Goal: Information Seeking & Learning: Compare options

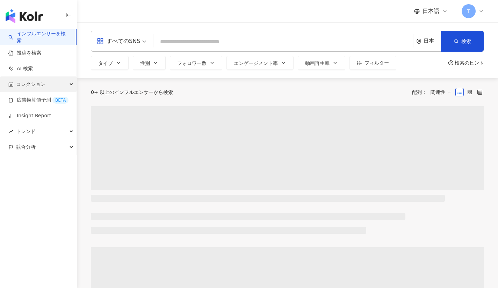
click at [53, 83] on div "コレクション" at bounding box center [38, 85] width 77 height 16
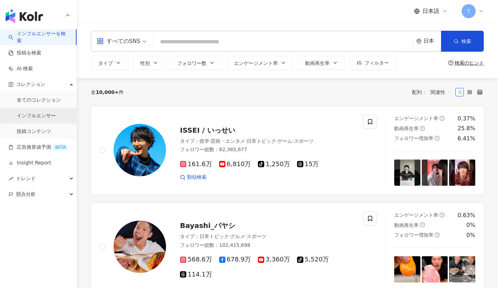
click at [39, 117] on link "インフルエンサー" at bounding box center [36, 115] width 39 height 7
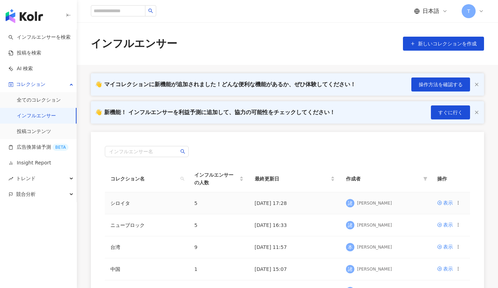
click at [233, 199] on td "5" at bounding box center [219, 203] width 60 height 22
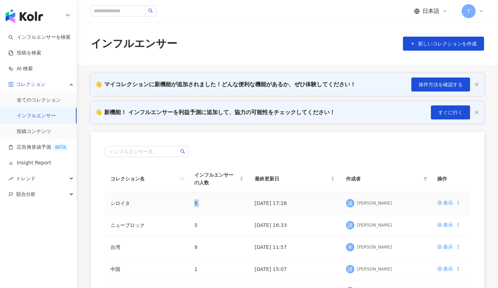
click at [233, 199] on td "5" at bounding box center [219, 203] width 60 height 22
click at [449, 204] on div "表示" at bounding box center [448, 203] width 10 height 8
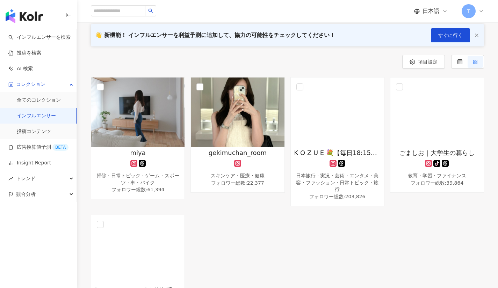
scroll to position [70, 0]
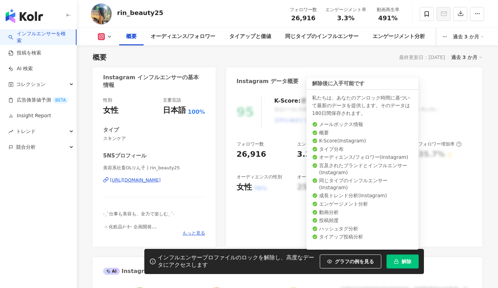
click at [413, 262] on button "解除" at bounding box center [402, 262] width 32 height 14
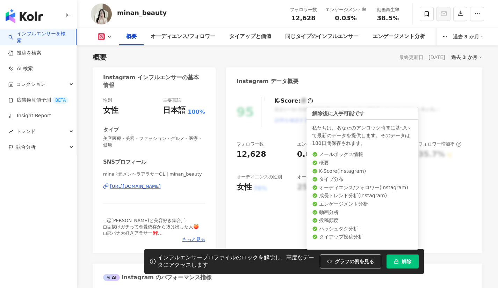
click at [401, 259] on span "解除" at bounding box center [406, 262] width 10 height 6
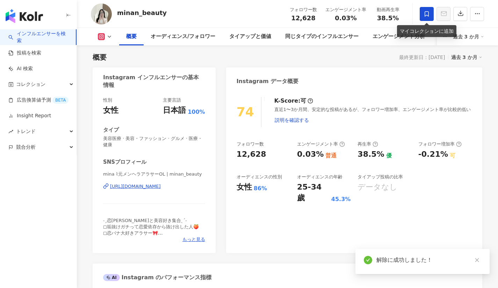
click at [422, 16] on span at bounding box center [427, 14] width 14 height 14
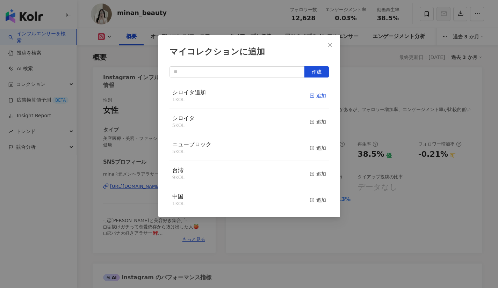
click at [310, 95] on div "追加" at bounding box center [318, 96] width 16 height 8
click at [329, 47] on icon "close" at bounding box center [330, 45] width 6 height 6
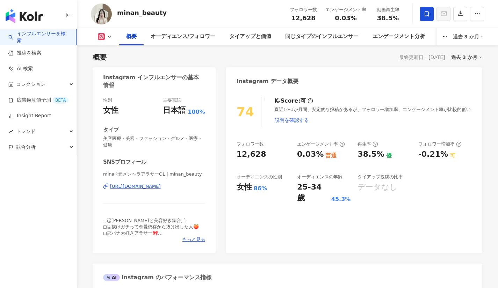
click at [39, 34] on link "インフルエンサーを検索" at bounding box center [39, 37] width 62 height 14
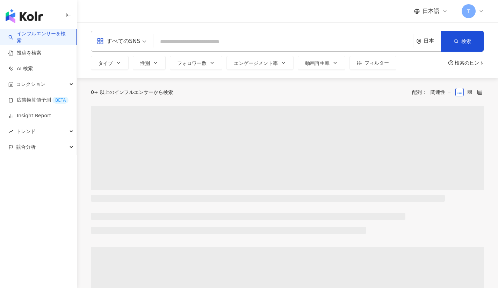
click at [140, 39] on span "すべてのSNS" at bounding box center [122, 41] width 50 height 11
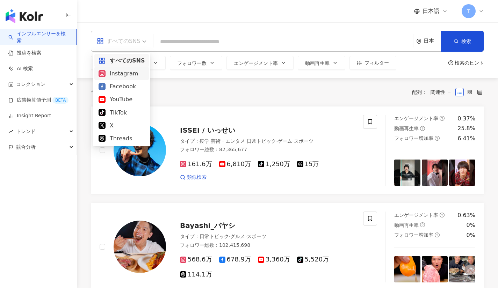
click at [129, 77] on div "Instagram" at bounding box center [122, 73] width 46 height 9
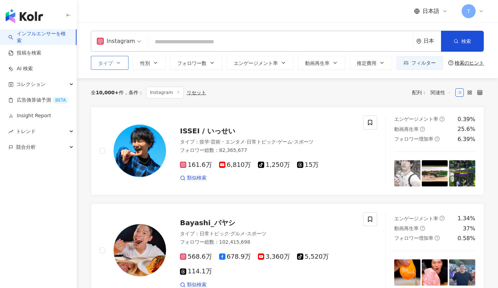
click at [114, 68] on button "タイプ" at bounding box center [110, 63] width 38 height 14
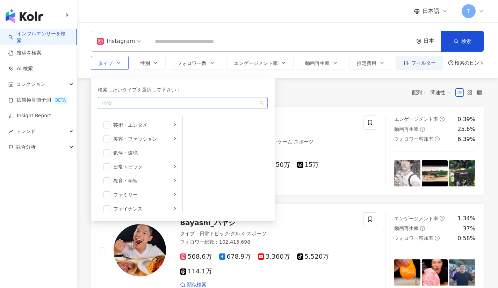
click at [122, 104] on div "button" at bounding box center [179, 103] width 160 height 5
type input "**"
click at [308, 101] on div "全 10,000+ 件 条件 ： Instagram リセット 配列： 関連性" at bounding box center [287, 92] width 393 height 29
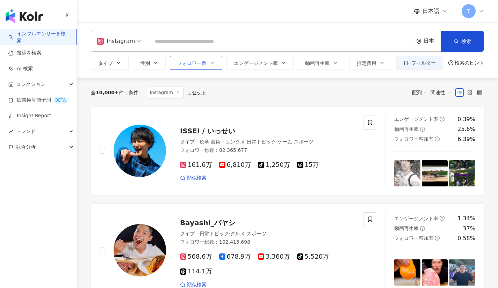
click at [211, 56] on button "フォロワー数" at bounding box center [196, 63] width 52 height 14
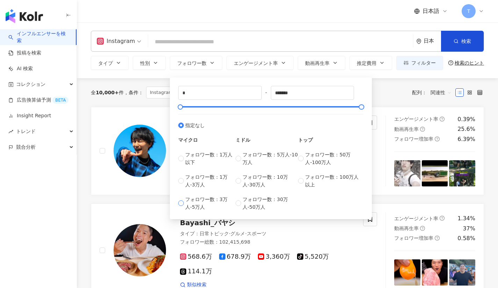
type input "*****"
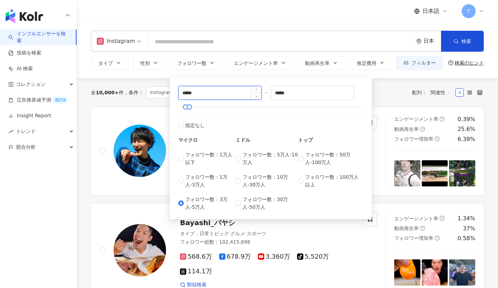
click at [203, 96] on input "*****" at bounding box center [220, 92] width 83 height 13
type input "*"
type input "*****"
click at [408, 78] on div "Instagram 日本 検索 タイプ 性別 フォロワー数 エンゲージメント率 動画再生率 推定費用 フィルター ***** - ***** 指定なし マイク…" at bounding box center [287, 50] width 421 height 56
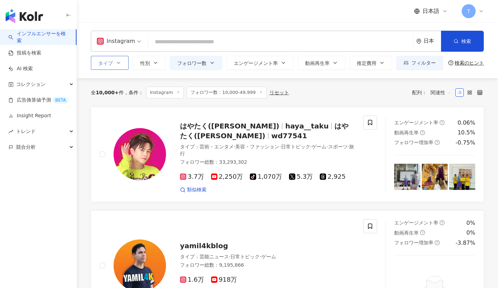
click at [118, 58] on button "タイプ" at bounding box center [110, 63] width 38 height 14
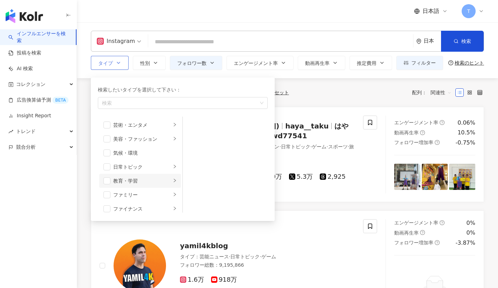
click at [161, 180] on div "教育・学習" at bounding box center [142, 181] width 58 height 8
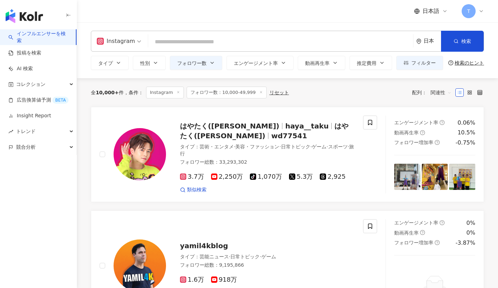
click at [292, 96] on div "全 10,000+ 件 条件 ： Instagram フォロワー数：10,000-49,999 リセット 配列： 関連性" at bounding box center [287, 93] width 393 height 12
click at [192, 44] on input "search" at bounding box center [280, 41] width 259 height 13
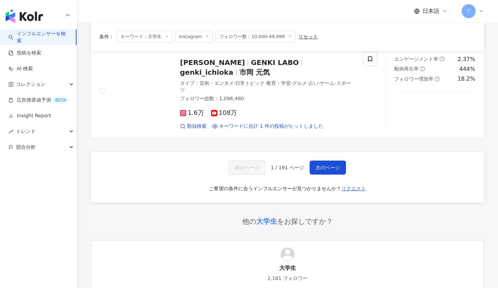
scroll to position [934, 0]
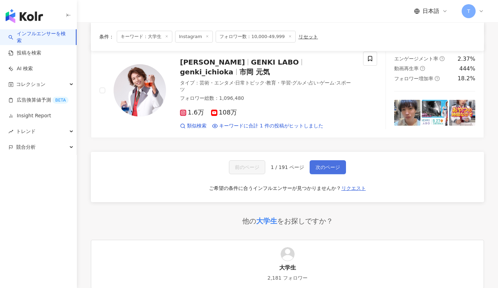
type input "***"
click at [326, 168] on span "次のページ" at bounding box center [327, 168] width 24 height 6
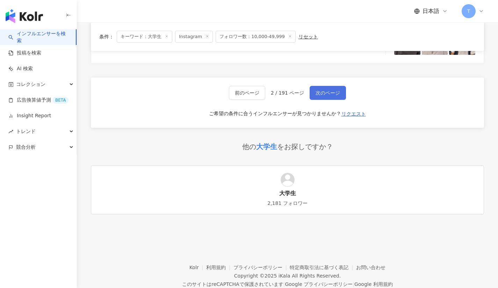
scroll to position [1206, 0]
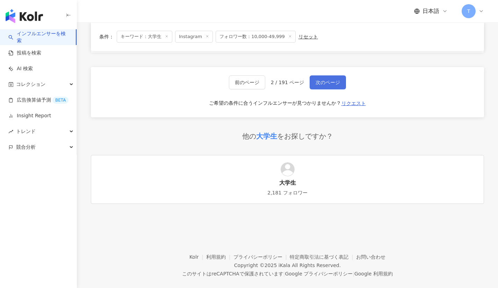
click at [326, 80] on span "次のページ" at bounding box center [327, 83] width 24 height 6
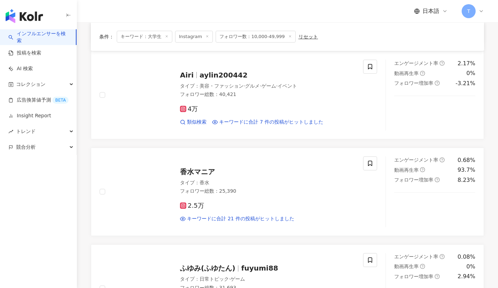
scroll to position [733, 0]
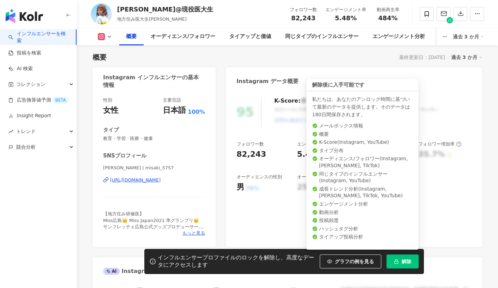
click at [407, 261] on span "解除" at bounding box center [406, 262] width 10 height 6
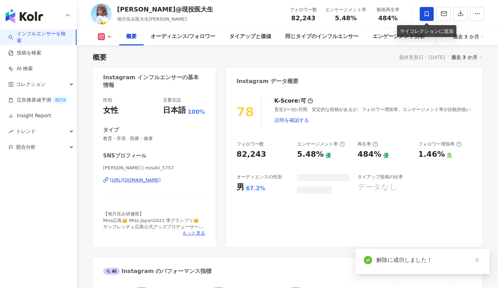
click at [426, 13] on icon at bounding box center [426, 14] width 6 height 6
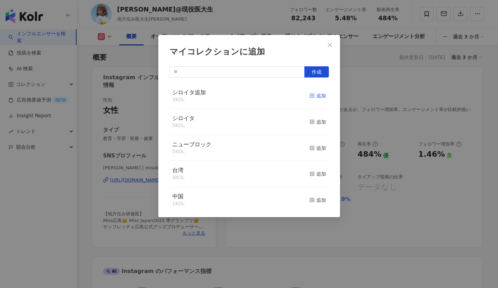
click at [310, 96] on div "追加" at bounding box center [318, 96] width 16 height 8
click at [327, 44] on icon "close" at bounding box center [330, 45] width 6 height 6
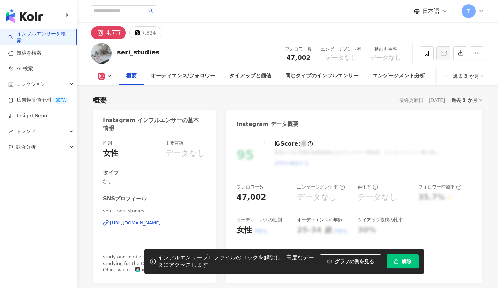
scroll to position [43, 0]
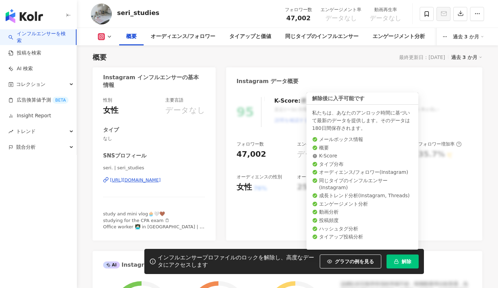
click at [399, 259] on button "解除" at bounding box center [402, 262] width 32 height 14
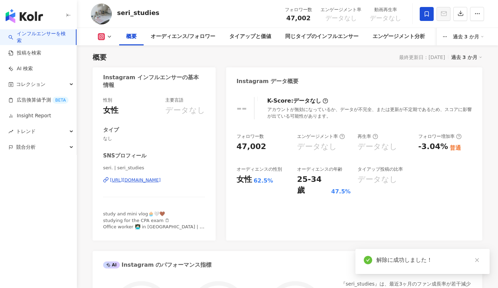
click at [423, 15] on span at bounding box center [427, 14] width 14 height 14
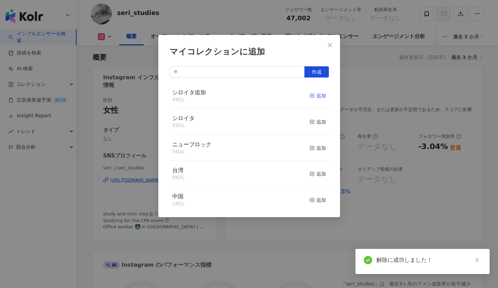
click at [311, 97] on div "追加" at bounding box center [318, 96] width 16 height 8
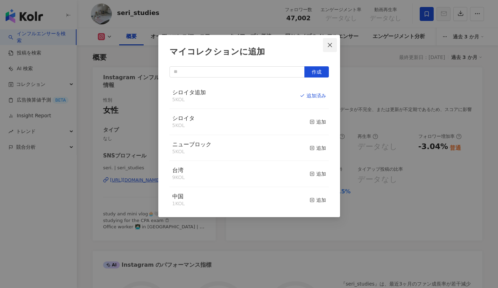
click at [331, 41] on button "Close" at bounding box center [330, 45] width 14 height 14
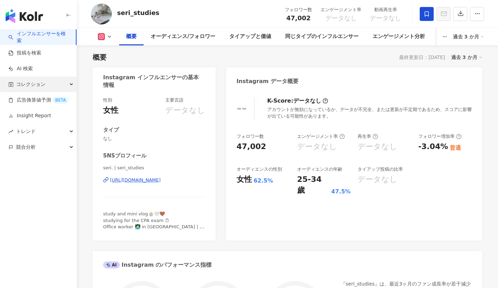
click at [45, 85] on div "コレクション" at bounding box center [38, 85] width 77 height 16
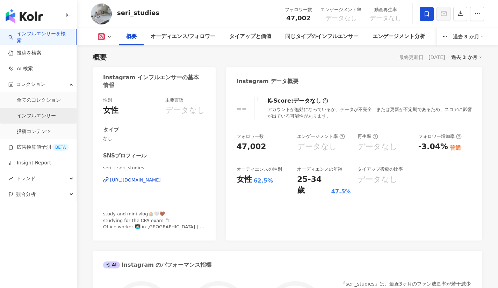
click at [46, 117] on link "インフルエンサー" at bounding box center [36, 115] width 39 height 7
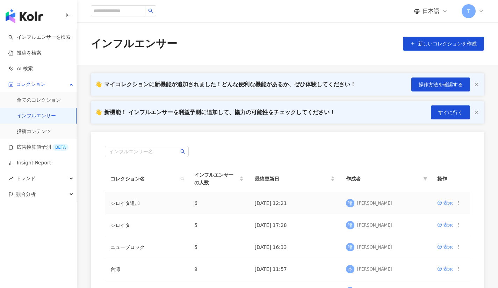
click at [172, 201] on td "シロイタ追加" at bounding box center [147, 203] width 84 height 22
click at [172, 206] on td "シロイタ追加" at bounding box center [147, 203] width 84 height 22
click at [234, 204] on td "6" at bounding box center [219, 203] width 60 height 22
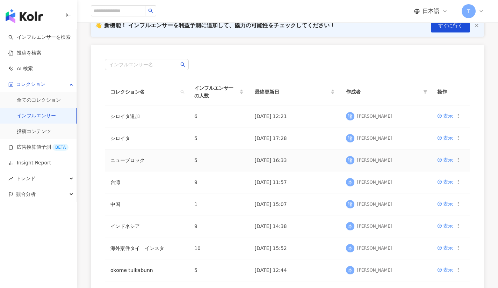
scroll to position [88, 0]
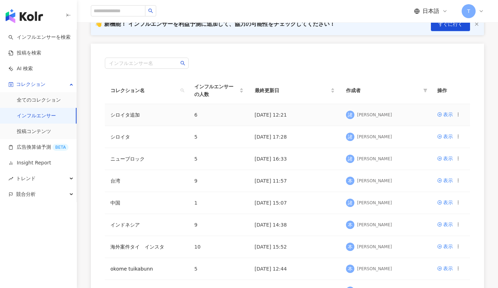
click at [369, 116] on div "諸橋七楓" at bounding box center [374, 115] width 35 height 6
click at [440, 114] on icon at bounding box center [439, 114] width 4 height 4
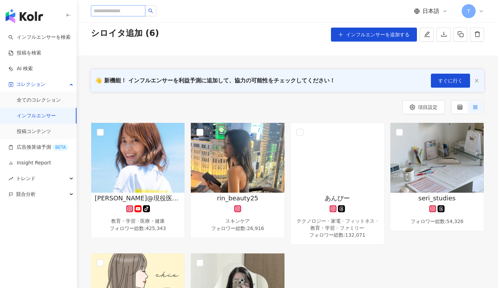
scroll to position [24, 0]
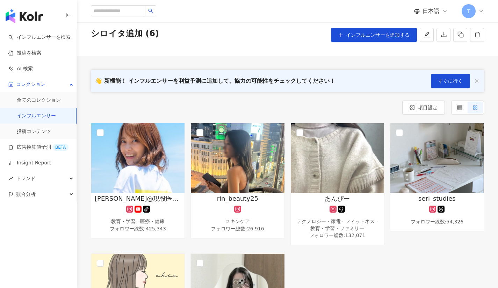
click at [54, 116] on link "インフルエンサー" at bounding box center [36, 115] width 39 height 7
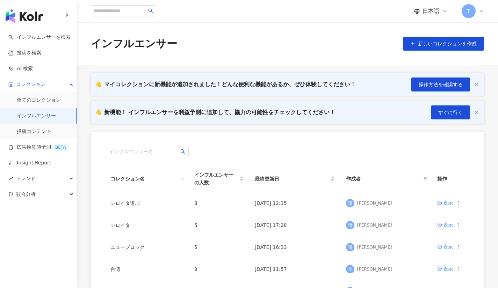
scroll to position [22, 0]
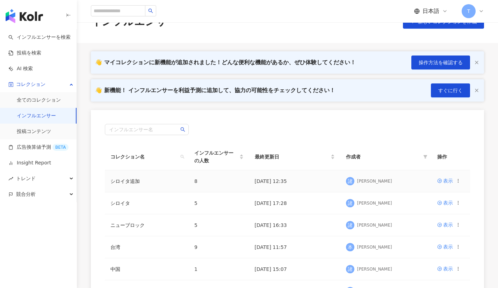
click at [144, 178] on td "シロイタ追加" at bounding box center [147, 181] width 84 height 22
click at [230, 173] on td "8" at bounding box center [219, 181] width 60 height 22
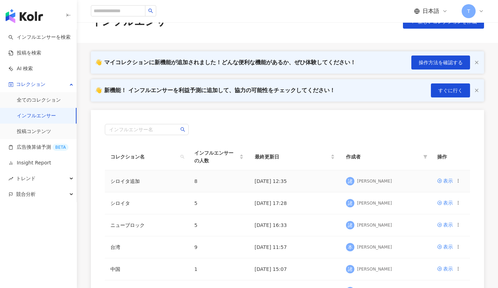
click at [230, 173] on td "8" at bounding box center [219, 181] width 60 height 22
click at [448, 181] on div "表示" at bounding box center [448, 181] width 10 height 8
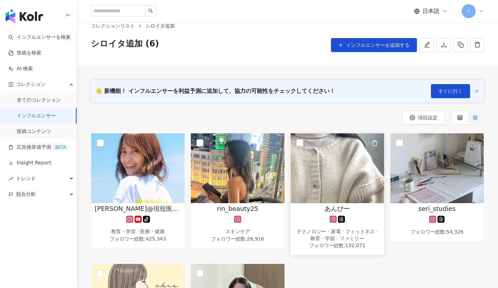
scroll to position [14, 0]
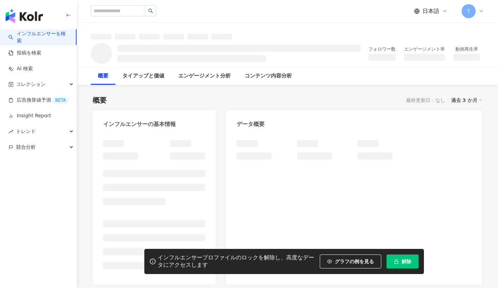
click at [407, 262] on span "解除" at bounding box center [406, 262] width 10 height 6
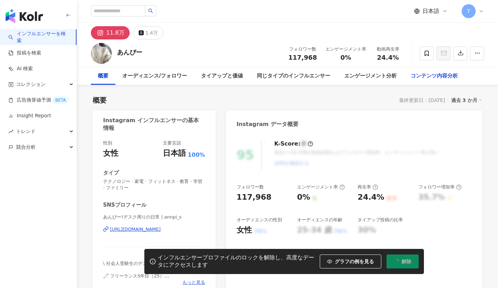
scroll to position [43, 0]
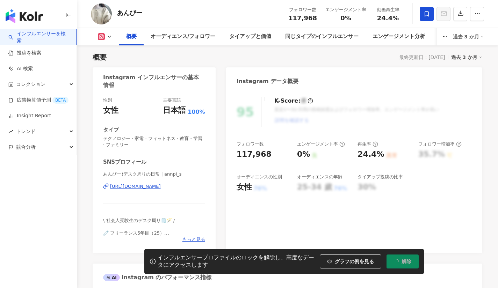
click at [427, 14] on icon at bounding box center [426, 14] width 6 height 6
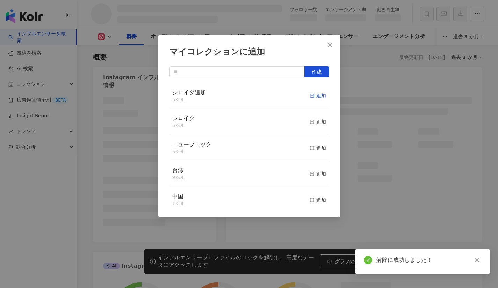
click at [310, 95] on icon "button" at bounding box center [312, 95] width 5 height 5
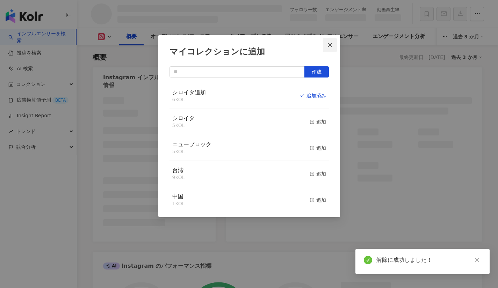
click at [328, 47] on icon "close" at bounding box center [330, 45] width 6 height 6
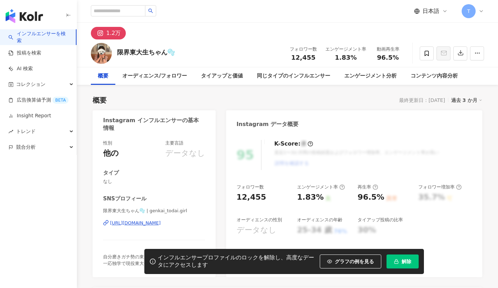
click at [402, 262] on span "解除" at bounding box center [406, 262] width 10 height 6
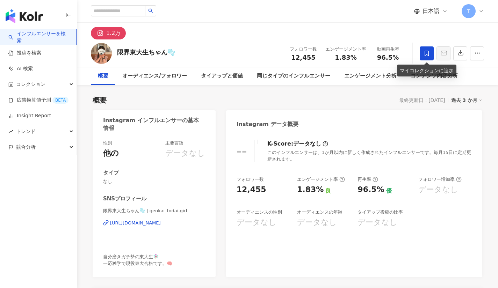
click at [426, 54] on icon at bounding box center [426, 53] width 6 height 6
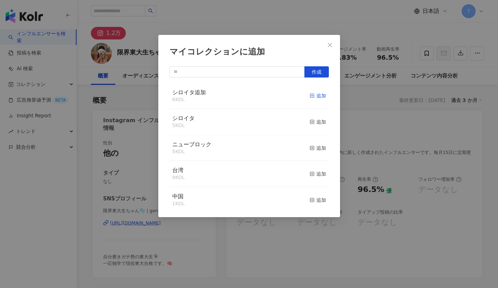
click at [310, 95] on div "追加" at bounding box center [318, 96] width 16 height 8
click at [329, 44] on icon "close" at bounding box center [330, 45] width 6 height 6
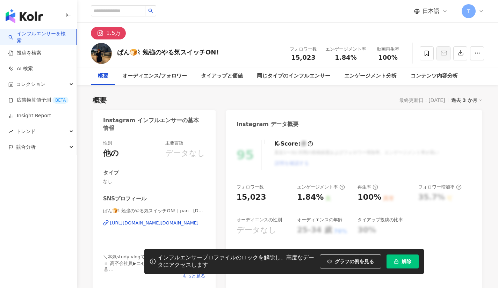
click at [401, 261] on button "解除" at bounding box center [402, 262] width 32 height 14
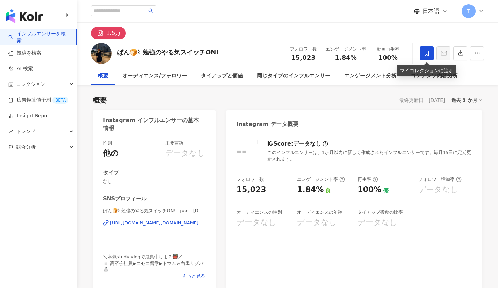
click at [425, 52] on icon at bounding box center [426, 53] width 4 height 5
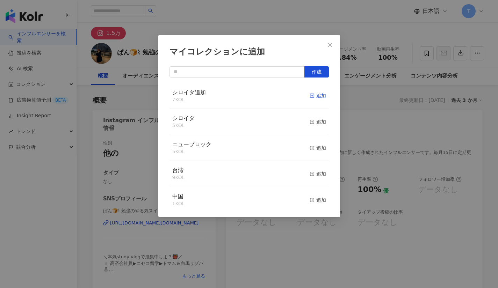
click at [312, 97] on div "追加" at bounding box center [318, 96] width 16 height 8
click at [332, 45] on icon "close" at bounding box center [330, 45] width 6 height 6
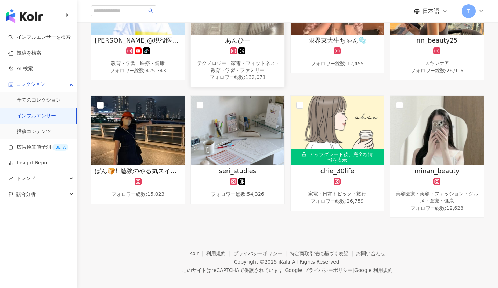
scroll to position [189, 0]
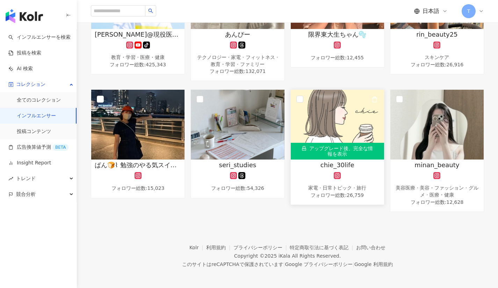
click at [343, 145] on div "アップグレード後、完全な情報を表示" at bounding box center [337, 151] width 93 height 17
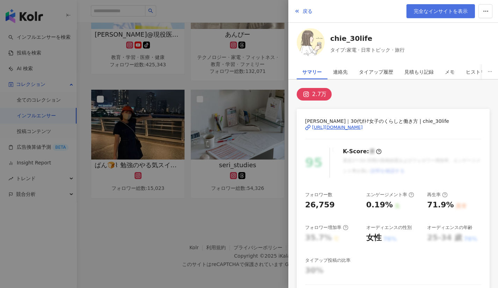
click at [420, 13] on span "完全なインサイトを表示" at bounding box center [441, 11] width 54 height 6
click at [194, 222] on div at bounding box center [249, 144] width 498 height 288
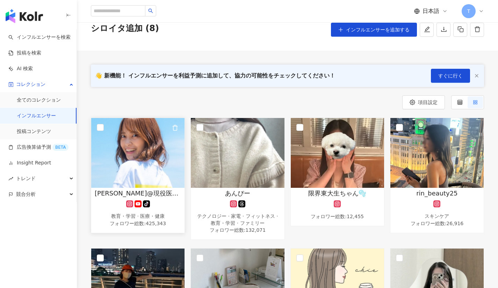
scroll to position [29, 0]
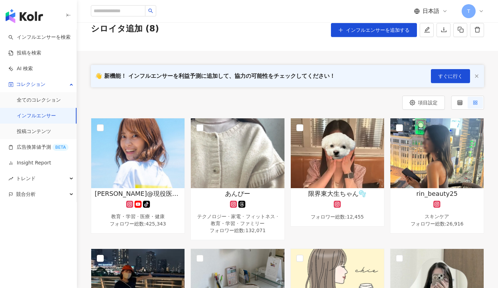
click at [476, 76] on line "button" at bounding box center [476, 76] width 3 height 3
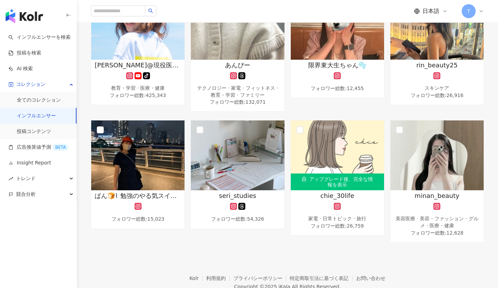
scroll to position [0, 0]
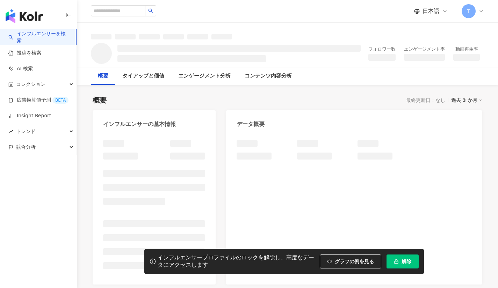
click at [395, 265] on button "解除" at bounding box center [402, 262] width 32 height 14
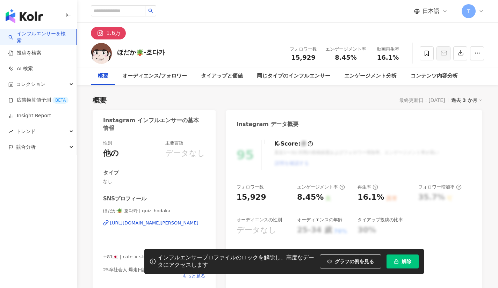
click at [402, 259] on span "解除" at bounding box center [406, 262] width 10 height 6
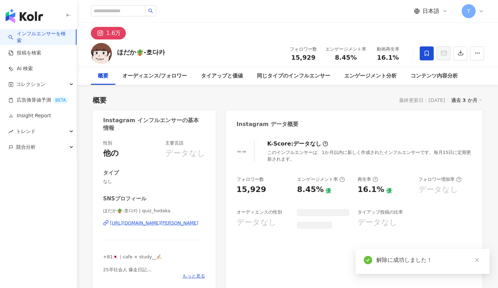
click at [429, 54] on icon at bounding box center [426, 53] width 6 height 6
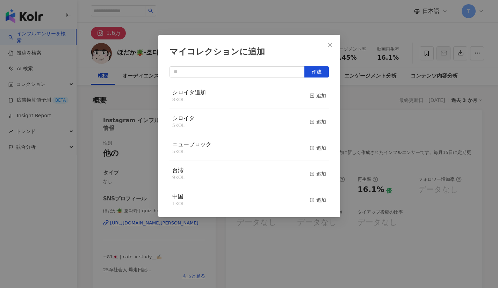
click at [426, 53] on div "マイコレクションに追加 作成 シロイタ追加 8 KOL 追加 シロイタ 5 KOL 追加 ニューブロック 5 KOL 追加 台湾 9 KOL 追加 中国 1 …" at bounding box center [249, 144] width 498 height 288
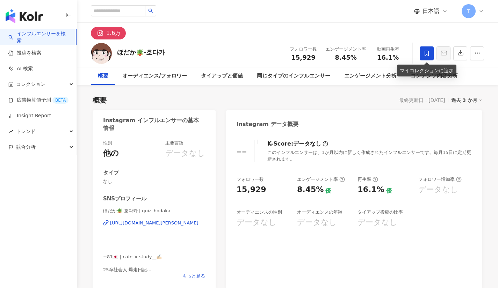
click at [429, 49] on span at bounding box center [427, 53] width 14 height 14
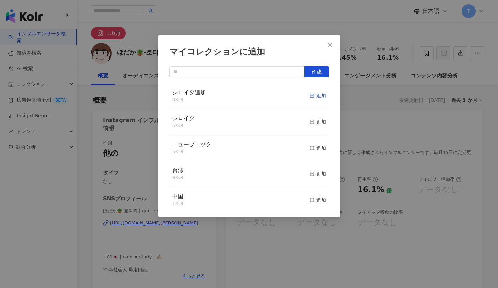
click at [310, 95] on div "追加" at bounding box center [318, 96] width 16 height 8
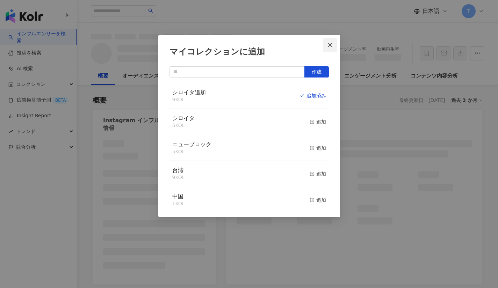
click at [330, 43] on icon "close" at bounding box center [330, 45] width 6 height 6
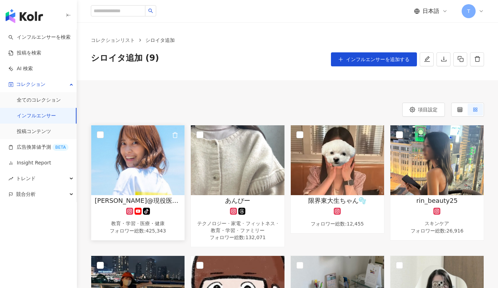
click at [155, 190] on img at bounding box center [137, 160] width 93 height 70
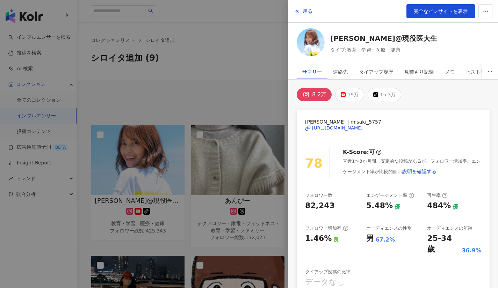
click at [219, 176] on div at bounding box center [249, 144] width 498 height 288
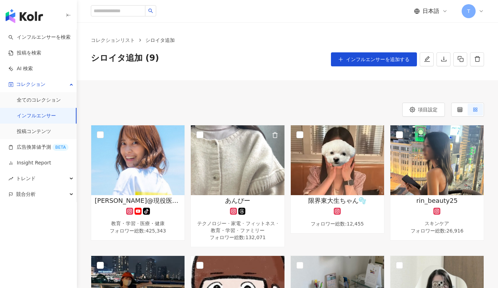
click at [219, 176] on img at bounding box center [237, 160] width 93 height 70
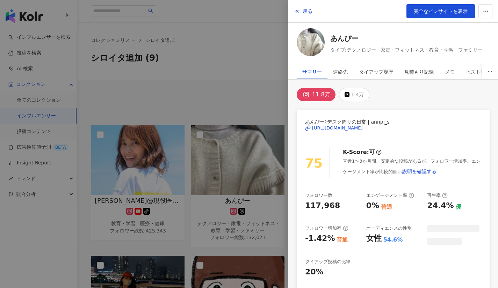
click at [240, 108] on div at bounding box center [249, 144] width 498 height 288
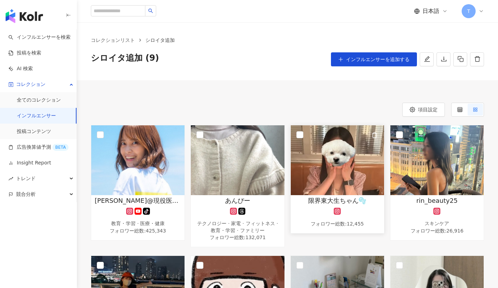
click at [313, 164] on img at bounding box center [337, 160] width 93 height 70
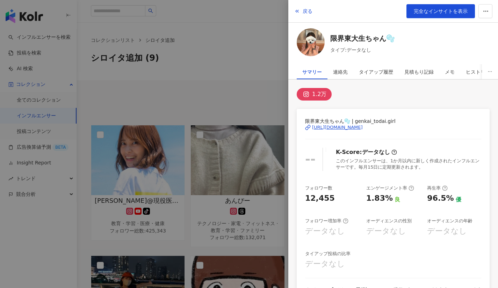
click at [253, 104] on div at bounding box center [249, 144] width 498 height 288
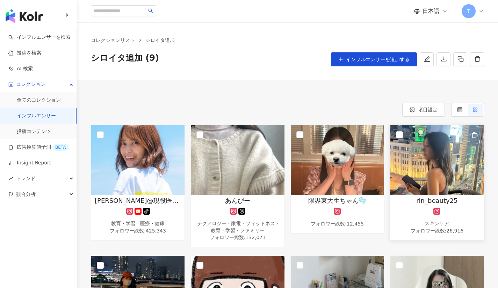
click at [413, 167] on img at bounding box center [436, 160] width 93 height 70
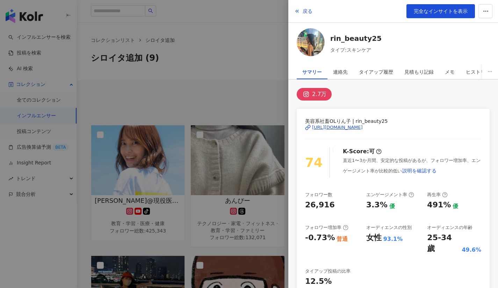
click at [209, 107] on div at bounding box center [249, 144] width 498 height 288
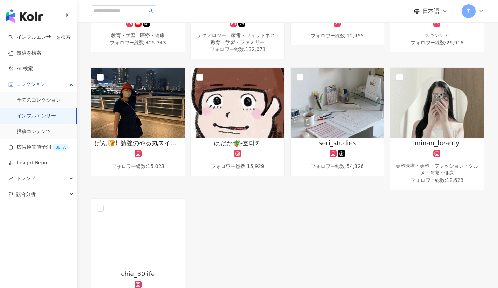
scroll to position [189, 0]
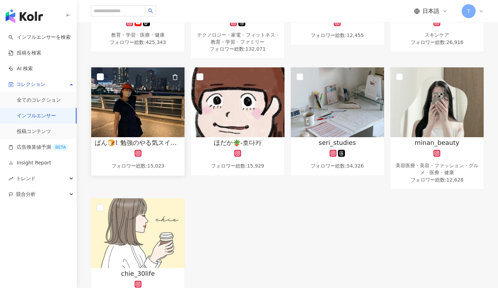
click at [147, 105] on img at bounding box center [137, 102] width 93 height 70
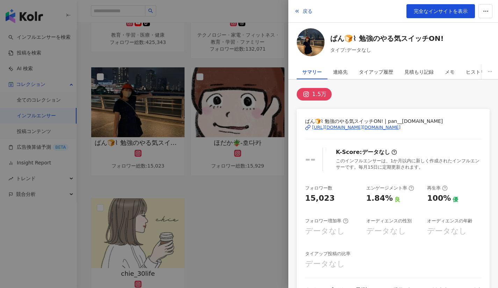
click at [176, 173] on div at bounding box center [249, 144] width 498 height 288
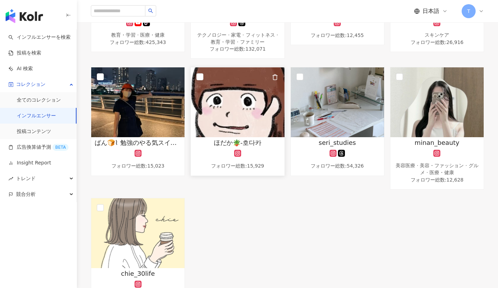
click at [235, 101] on img at bounding box center [237, 102] width 93 height 70
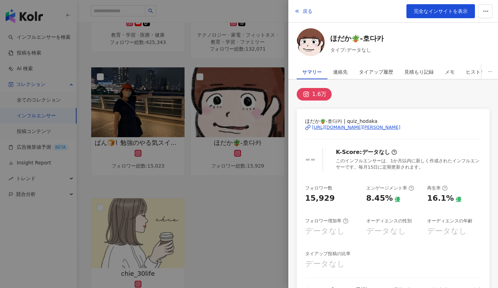
click at [241, 189] on div at bounding box center [249, 144] width 498 height 288
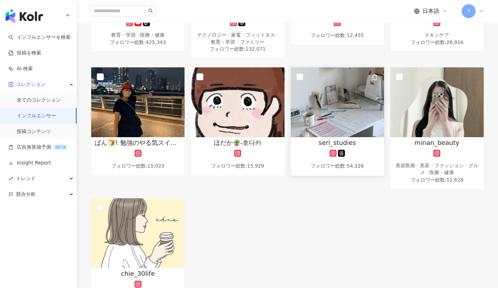
click at [317, 124] on img at bounding box center [337, 102] width 93 height 70
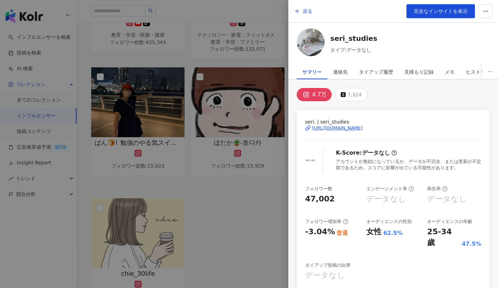
click at [256, 217] on div at bounding box center [249, 144] width 498 height 288
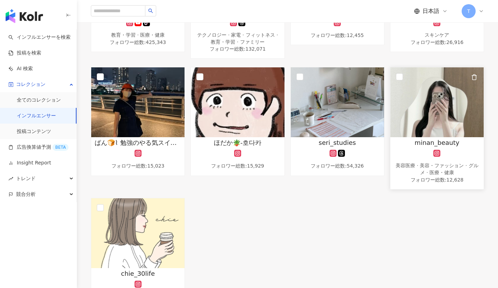
click at [437, 98] on img at bounding box center [436, 102] width 93 height 70
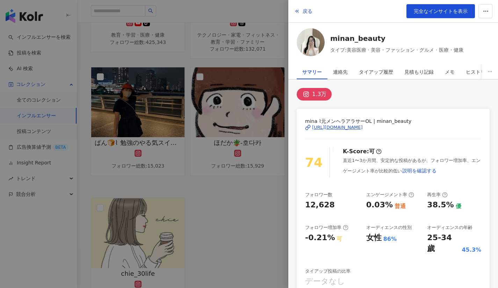
click at [271, 212] on div at bounding box center [249, 144] width 498 height 288
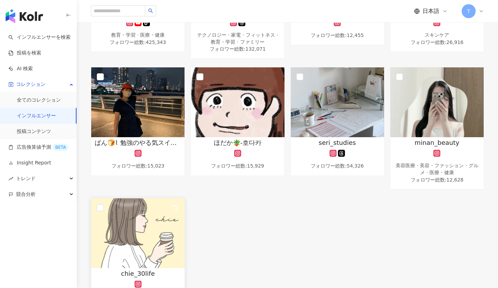
click at [154, 233] on img at bounding box center [137, 233] width 93 height 70
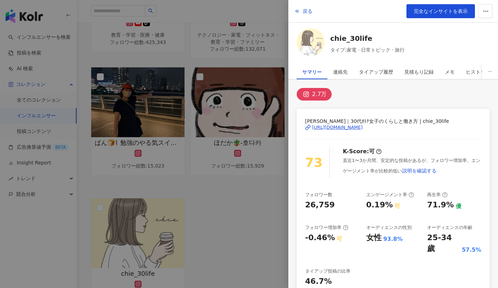
click at [219, 217] on div at bounding box center [249, 144] width 498 height 288
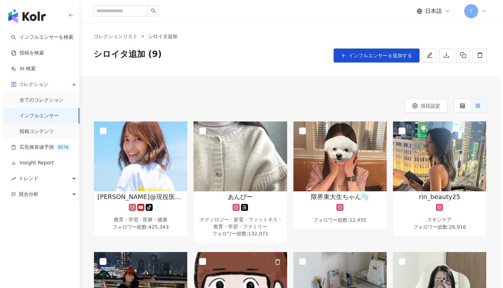
scroll to position [0, 0]
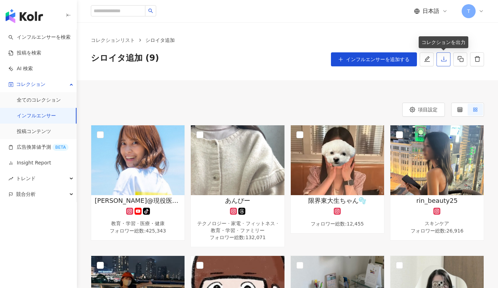
click at [447, 57] on button "button" at bounding box center [443, 59] width 14 height 14
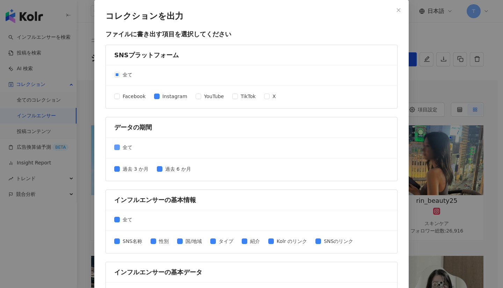
click at [114, 144] on label "全て" at bounding box center [124, 148] width 21 height 8
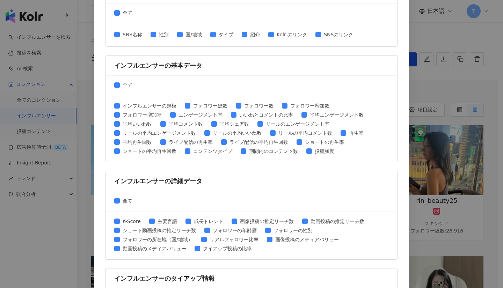
scroll to position [282, 0]
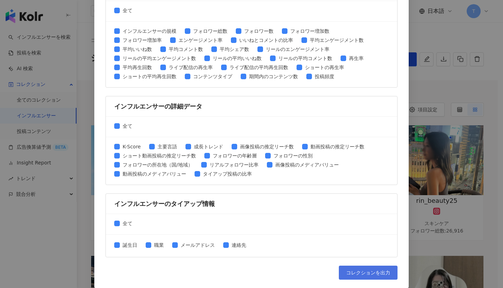
click at [379, 273] on span "コレクションを出力" at bounding box center [368, 273] width 44 height 6
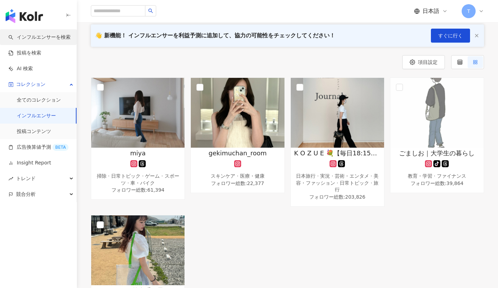
drag, startPoint x: 0, startPoint y: 0, endPoint x: 28, endPoint y: 36, distance: 45.6
click at [28, 36] on link "インフルエンサーを検索" at bounding box center [39, 37] width 62 height 7
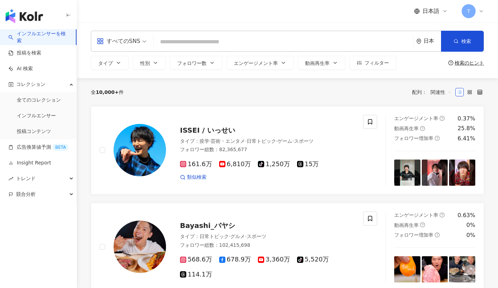
click at [118, 43] on div "すべてのSNS" at bounding box center [118, 41] width 43 height 11
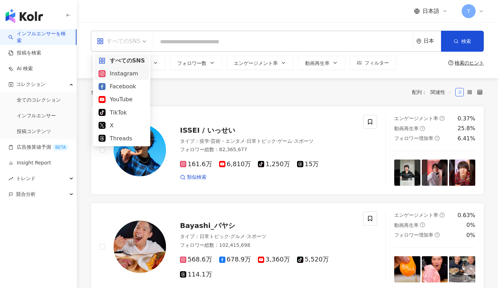
click at [116, 76] on div "Instagram" at bounding box center [122, 73] width 46 height 9
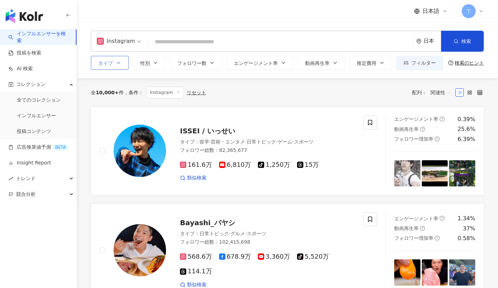
click at [117, 66] on button "タイプ" at bounding box center [110, 63] width 38 height 14
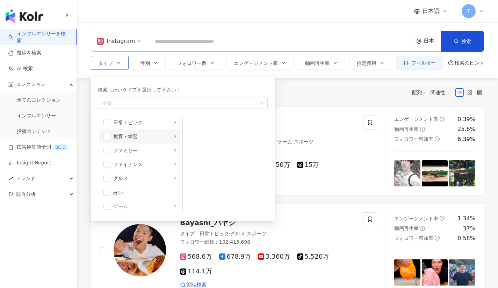
scroll to position [58, 0]
click at [108, 167] on span "button" at bounding box center [106, 164] width 7 height 7
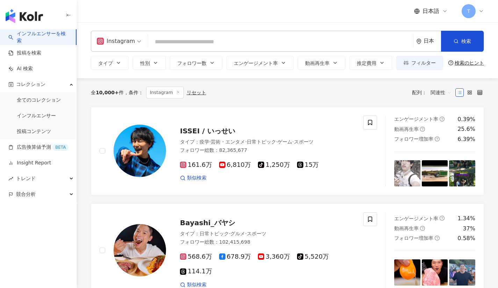
click at [298, 90] on div "全 10,000+ 件 条件 ： Instagram リセット 配列： 関連性" at bounding box center [287, 93] width 393 height 12
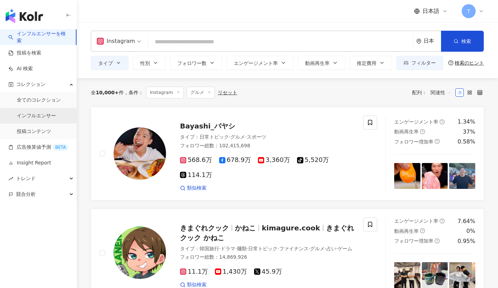
click at [56, 116] on link "インフルエンサー" at bounding box center [36, 115] width 39 height 7
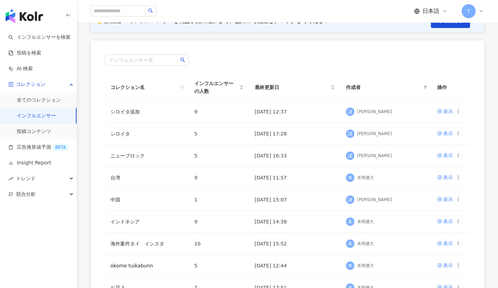
scroll to position [95, 0]
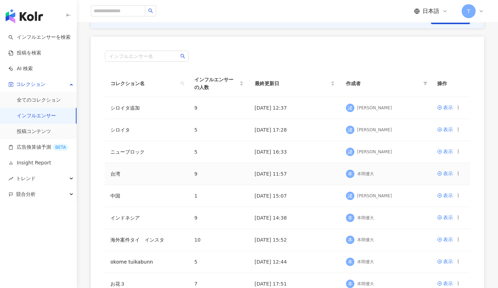
click at [136, 167] on td "台湾" at bounding box center [147, 174] width 84 height 22
click at [161, 178] on td "台湾" at bounding box center [147, 174] width 84 height 22
click at [448, 176] on div "表示" at bounding box center [448, 174] width 10 height 8
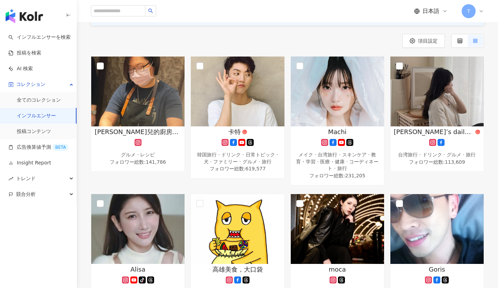
click at [448, 176] on div "Beth’s daily life 台湾旅行 · ドリンク · グルメ · 旅行 フォロワー総数 : 113,609" at bounding box center [437, 120] width 100 height 129
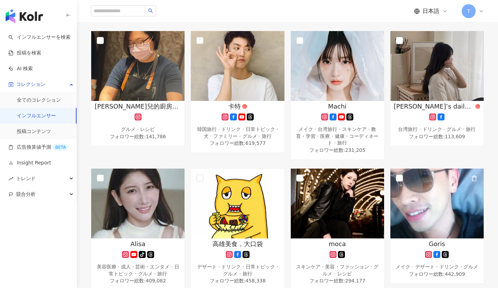
scroll to position [117, 0]
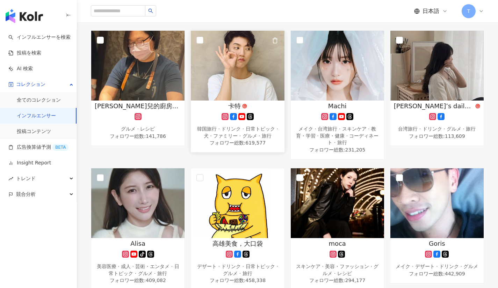
click at [208, 83] on img at bounding box center [237, 66] width 93 height 70
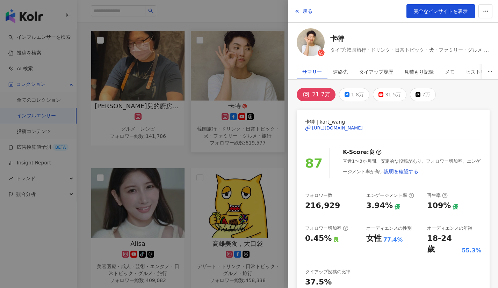
click at [208, 83] on div at bounding box center [249, 144] width 498 height 288
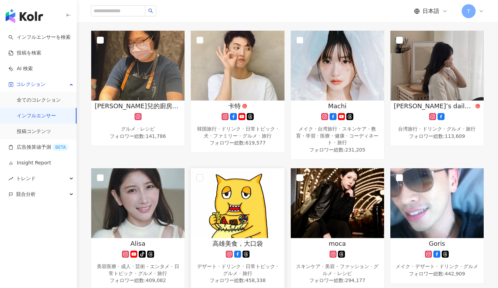
click at [220, 208] on img at bounding box center [237, 203] width 93 height 70
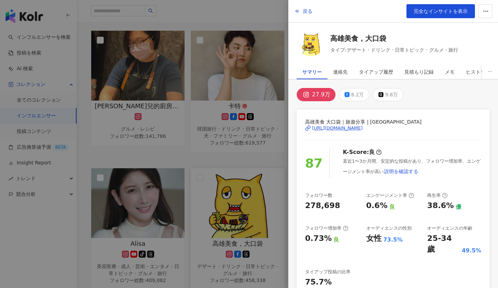
click at [220, 208] on div at bounding box center [249, 144] width 498 height 288
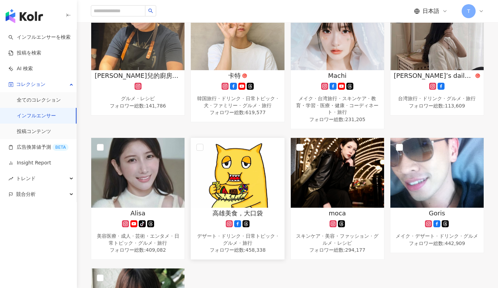
scroll to position [150, 0]
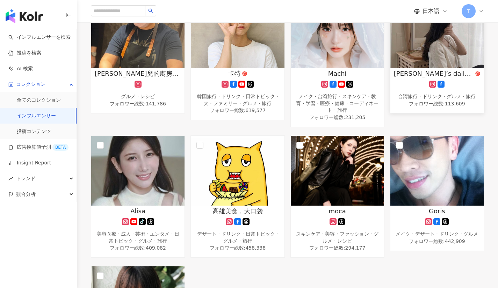
click at [417, 66] on img at bounding box center [436, 33] width 93 height 70
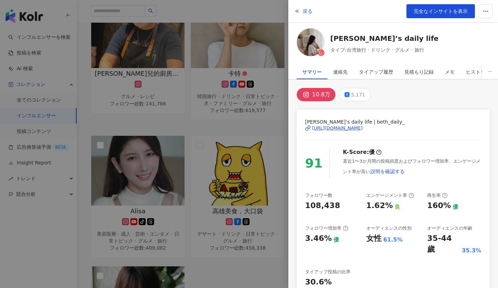
click at [242, 136] on div at bounding box center [249, 144] width 498 height 288
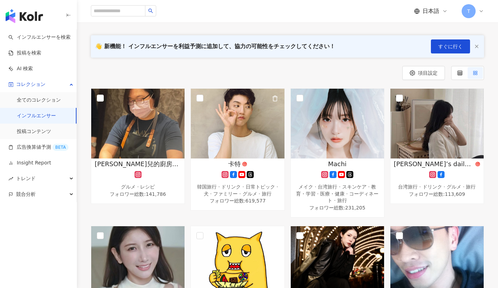
scroll to position [59, 0]
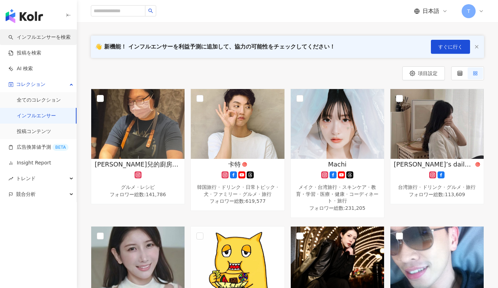
click at [48, 40] on link "インフルエンサーを検索" at bounding box center [39, 37] width 62 height 7
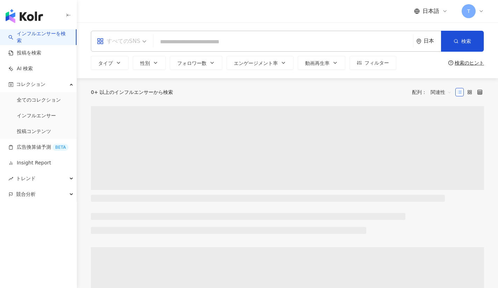
click at [136, 34] on input "search" at bounding box center [122, 36] width 50 height 11
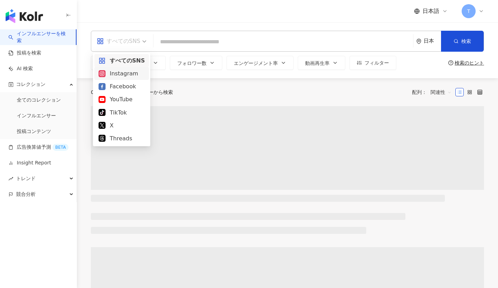
click at [128, 76] on div "Instagram" at bounding box center [122, 73] width 46 height 9
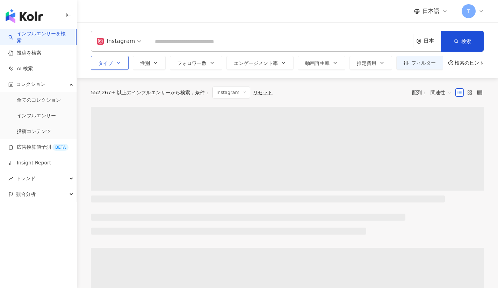
click at [112, 65] on span "タイプ" at bounding box center [105, 63] width 15 height 6
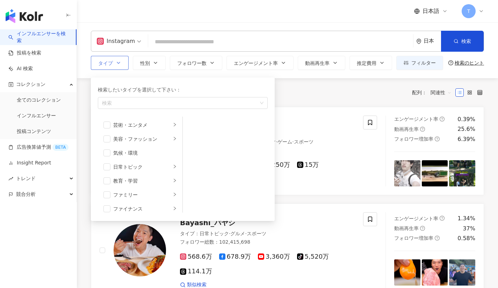
click at [112, 65] on span "タイプ" at bounding box center [105, 63] width 15 height 6
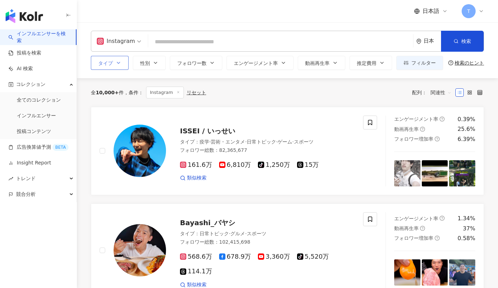
click at [114, 67] on button "タイプ" at bounding box center [110, 63] width 38 height 14
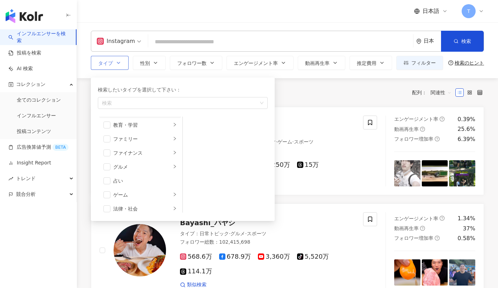
scroll to position [56, 0]
click at [104, 169] on span "button" at bounding box center [106, 166] width 7 height 7
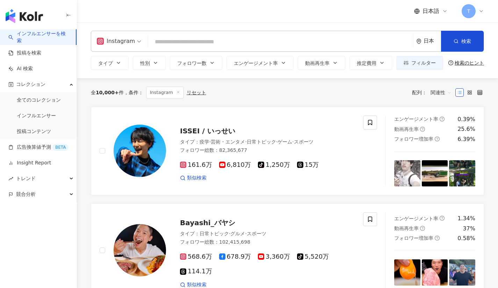
click at [293, 102] on div "全 10,000+ 件 条件 ： Instagram リセット 配列： 関連性" at bounding box center [287, 92] width 393 height 29
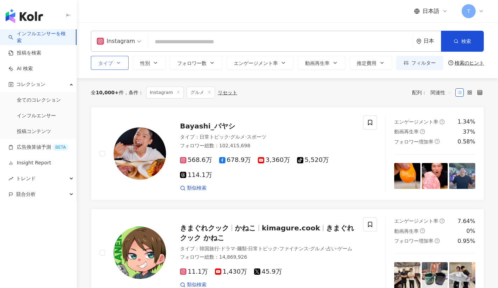
click at [119, 64] on icon "button" at bounding box center [119, 63] width 6 height 6
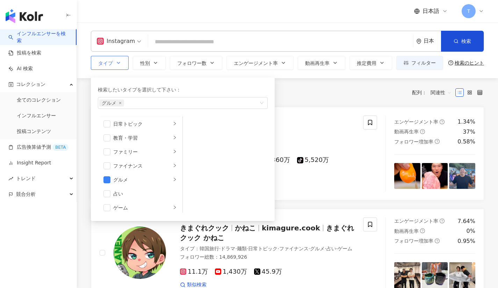
scroll to position [43, 0]
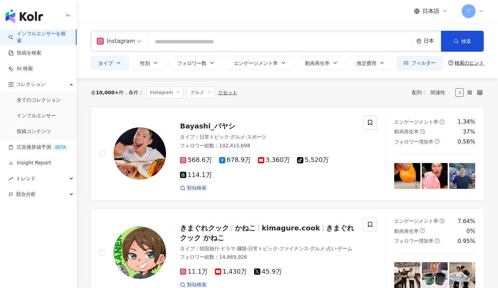
drag, startPoint x: 305, startPoint y: 99, endPoint x: 291, endPoint y: 94, distance: 15.3
click at [305, 99] on div "全 10,000+ 件 条件 ： Instagram グルメ リセット 配列： 関連性" at bounding box center [287, 92] width 393 height 29
click at [215, 64] on button "フォロワー数" at bounding box center [196, 63] width 52 height 14
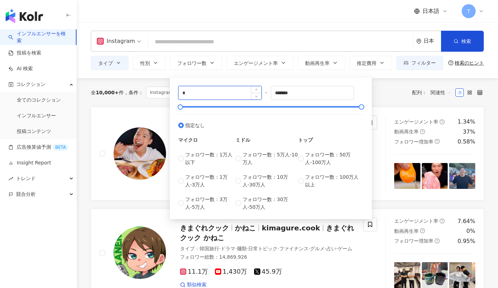
click at [202, 89] on input "*" at bounding box center [220, 92] width 83 height 13
type input "*****"
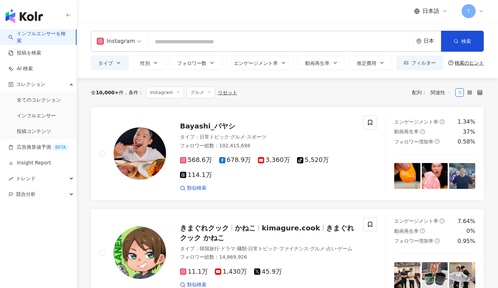
click at [390, 103] on div "全 10,000+ 件 条件 ： Instagram グルメ リセット 配列： 関連性" at bounding box center [287, 92] width 393 height 29
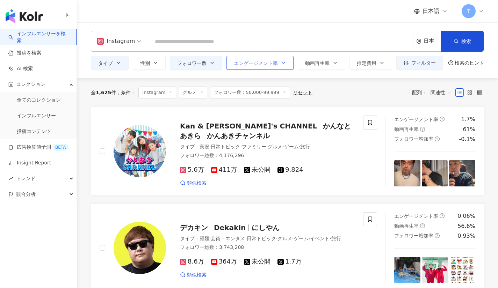
click at [280, 67] on button "エンゲージメント率" at bounding box center [259, 63] width 67 height 14
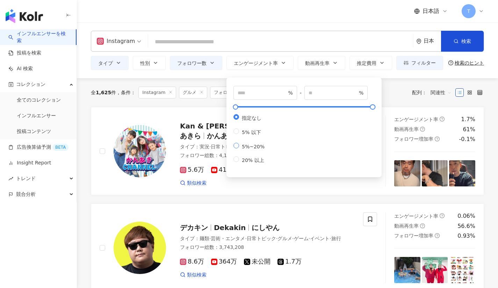
click at [254, 150] on span "5%~20%" at bounding box center [253, 147] width 28 height 6
type input "*"
type input "**"
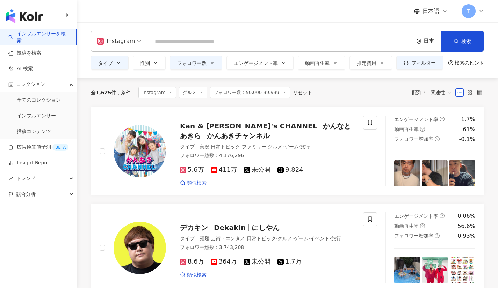
click at [405, 83] on div "全 1,625 件 条件 ： Instagram グルメ フォロワー数：50,000-99,999 リセット 配列： 関連性" at bounding box center [287, 92] width 393 height 29
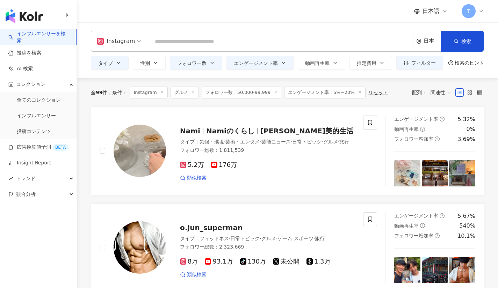
click at [428, 41] on div "日本" at bounding box center [431, 41] width 17 height 6
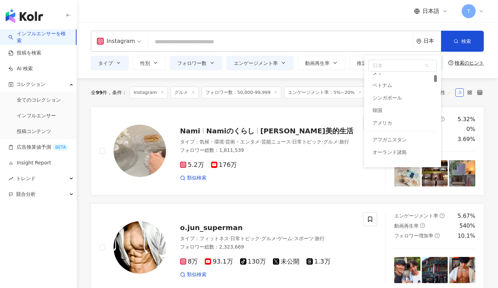
scroll to position [86, 0]
click at [382, 102] on div "韓国" at bounding box center [402, 106] width 68 height 13
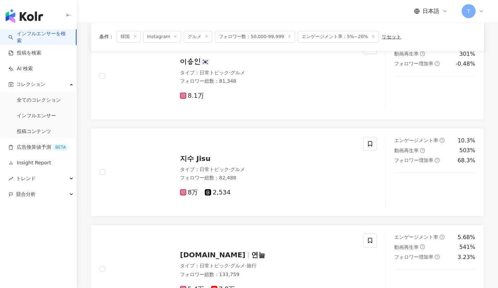
scroll to position [946, 0]
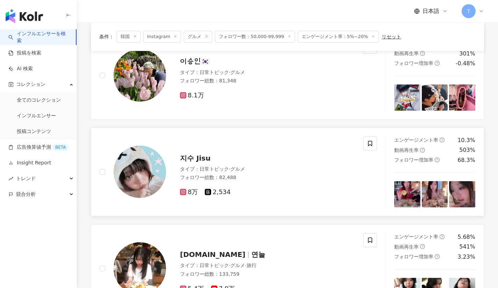
click at [184, 160] on span "지수 Jisu" at bounding box center [195, 158] width 30 height 8
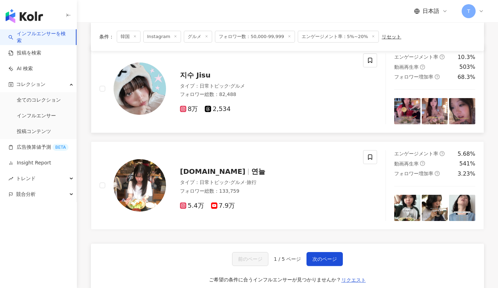
scroll to position [1029, 0]
click at [199, 173] on span "uu.sa.gi" at bounding box center [212, 171] width 65 height 8
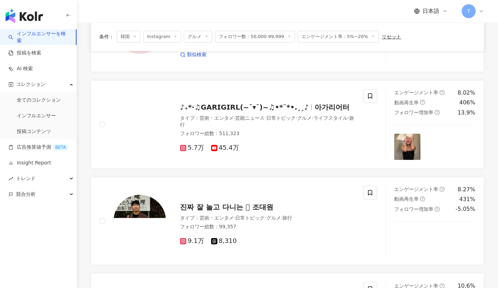
scroll to position [0, 0]
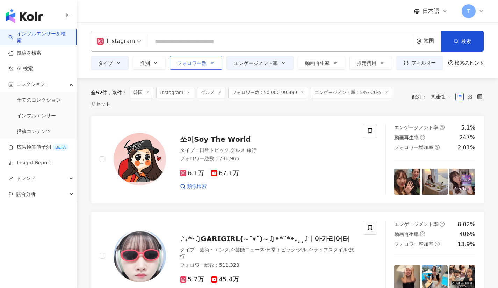
click at [211, 64] on icon "button" at bounding box center [212, 63] width 6 height 6
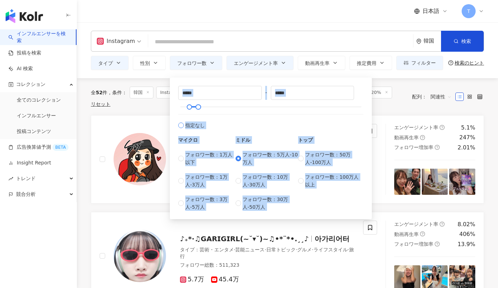
click at [258, 124] on label "指定なし" at bounding box center [270, 121] width 185 height 15
type input "*"
type input "*******"
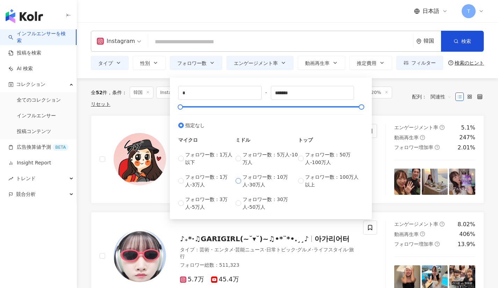
click at [242, 176] on label "フォロワー数：10万人-30万人" at bounding box center [266, 180] width 63 height 15
type input "******"
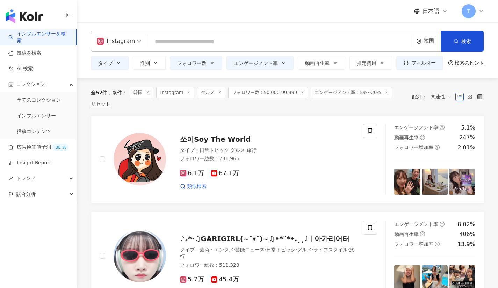
click at [393, 115] on div "全 52 件 条件 ： 韓国 Instagram グルメ フォロワー数：50,000-99,999 エンゲージメント率：5%~20% リセット 配列： 関連性" at bounding box center [287, 96] width 393 height 37
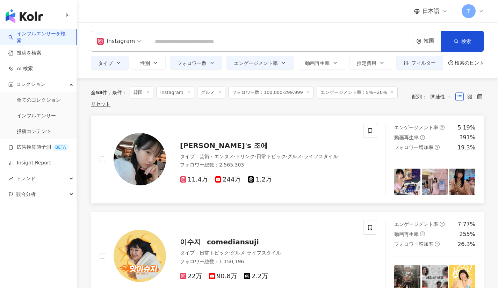
click at [205, 143] on span "Zoe's 조에" at bounding box center [224, 145] width 88 height 8
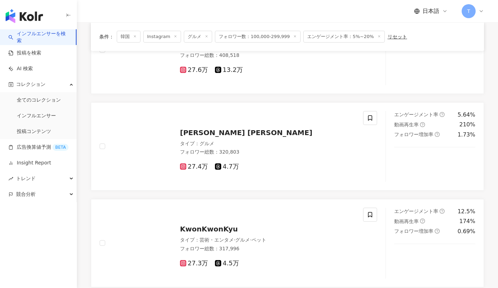
scroll to position [488, 0]
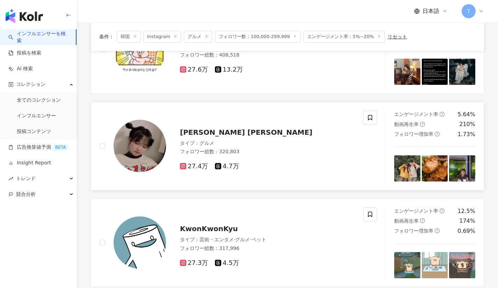
click at [198, 131] on span "Nguyễn Thị Phương Thảo" at bounding box center [246, 132] width 132 height 8
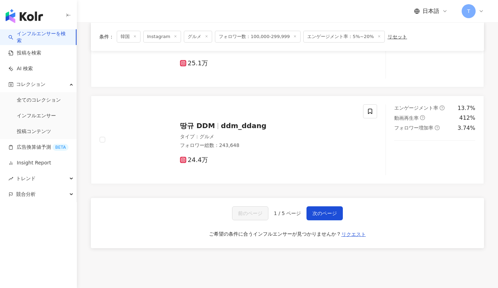
scroll to position [1075, 0]
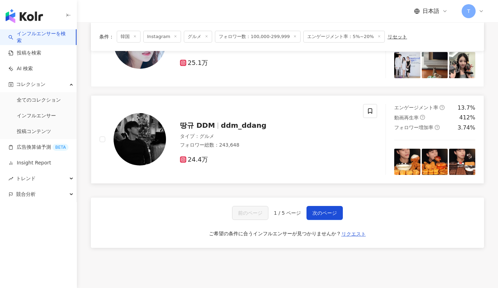
click at [194, 125] on span "땅규 DDM" at bounding box center [197, 125] width 35 height 8
click at [314, 215] on span "次のページ" at bounding box center [324, 213] width 24 height 6
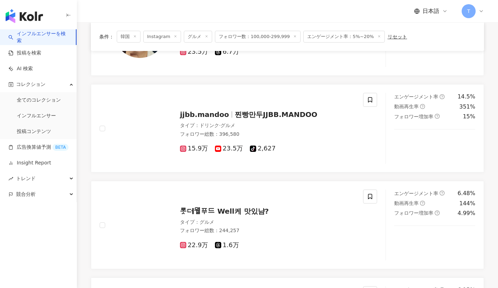
scroll to position [312, 0]
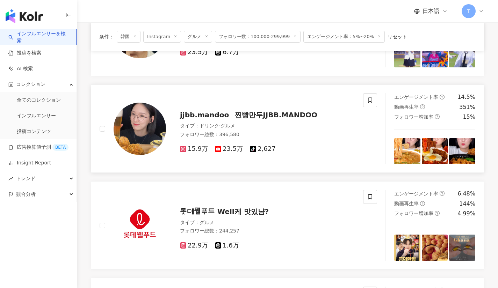
click at [236, 111] on span "찐빵만두JJBB.MANDOO" at bounding box center [276, 115] width 82 height 8
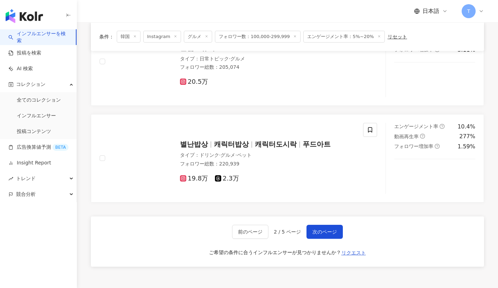
scroll to position [1057, 0]
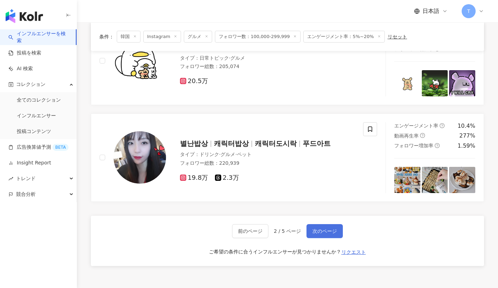
click at [314, 231] on span "次のページ" at bounding box center [324, 231] width 24 height 6
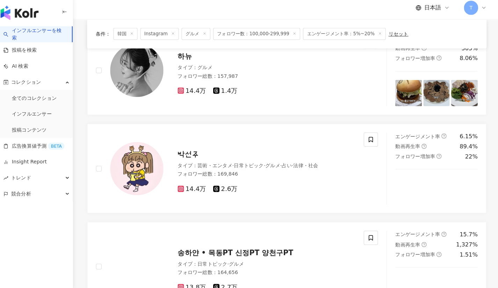
scroll to position [852, 0]
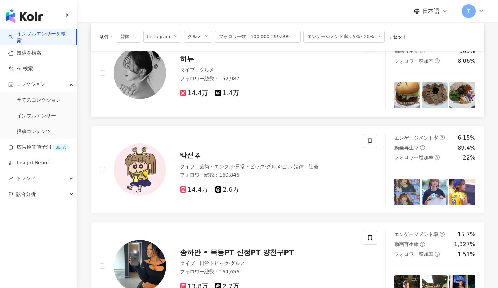
click at [185, 60] on span "하뉴" at bounding box center [187, 59] width 14 height 8
click at [50, 115] on link "インフルエンサー" at bounding box center [36, 115] width 39 height 7
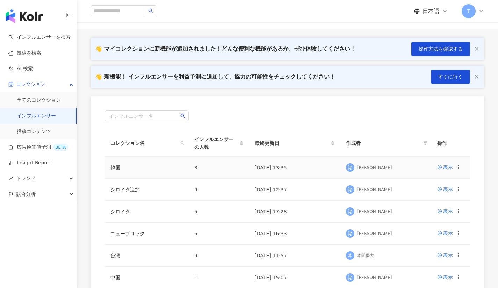
scroll to position [39, 0]
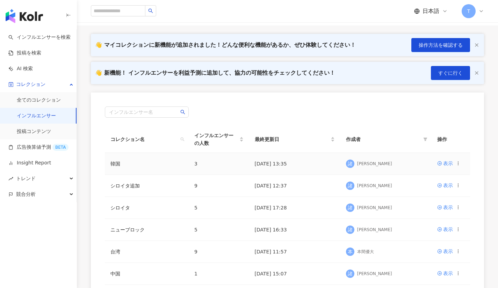
click at [131, 166] on td "韓国" at bounding box center [147, 164] width 84 height 22
click at [139, 165] on td "韓国" at bounding box center [147, 164] width 84 height 22
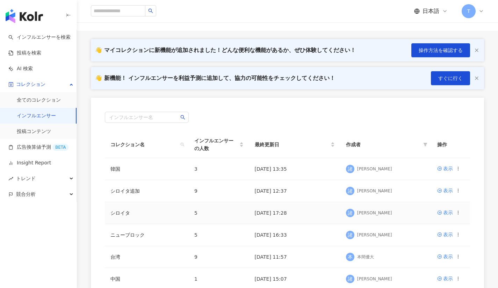
scroll to position [32, 0]
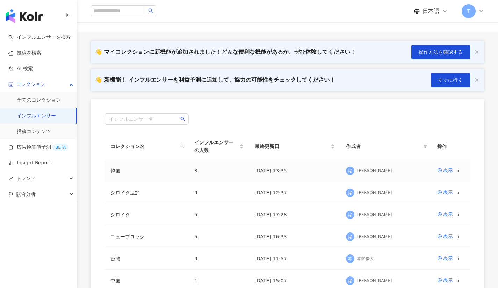
click at [204, 175] on td "3" at bounding box center [219, 171] width 60 height 22
click at [150, 173] on td "韓国" at bounding box center [147, 171] width 84 height 22
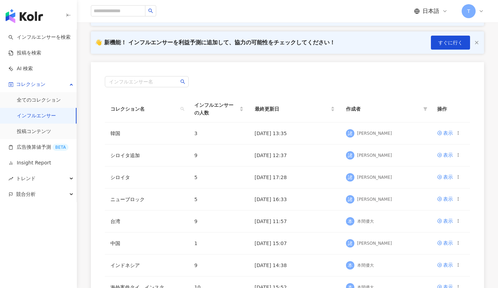
scroll to position [0, 0]
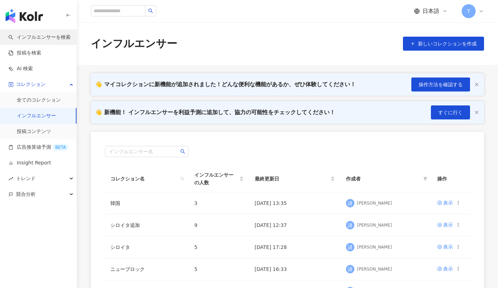
click at [46, 37] on link "インフルエンサーを検索" at bounding box center [39, 37] width 62 height 7
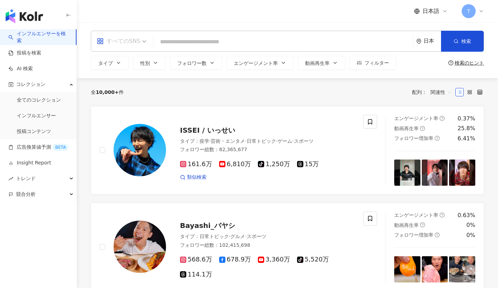
click at [119, 42] on div "すべてのSNS" at bounding box center [118, 41] width 43 height 11
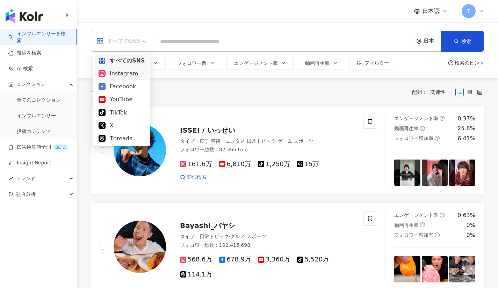
click at [114, 72] on div "Instagram" at bounding box center [122, 73] width 46 height 9
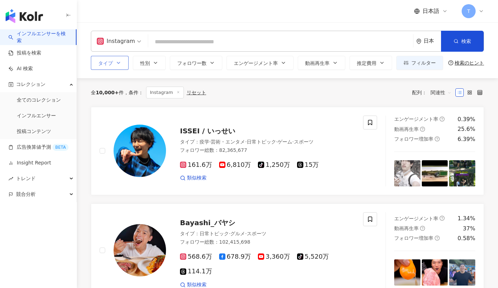
click at [114, 61] on button "タイプ" at bounding box center [110, 63] width 38 height 14
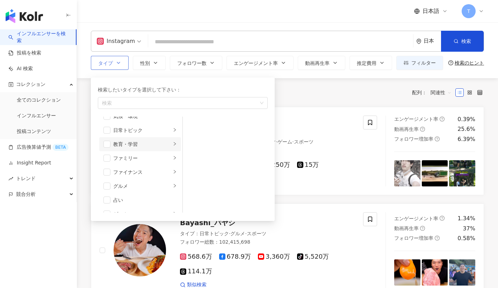
scroll to position [37, 0]
click at [108, 185] on span "button" at bounding box center [106, 185] width 7 height 7
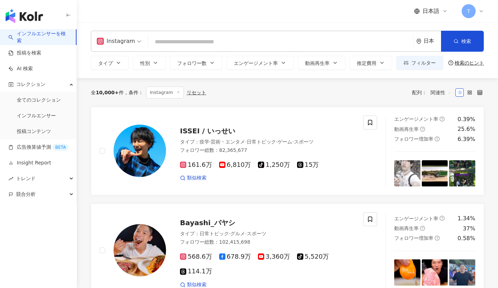
click at [297, 100] on div "全 10,000+ 件 条件 ： Instagram リセット 配列： 関連性" at bounding box center [287, 92] width 393 height 29
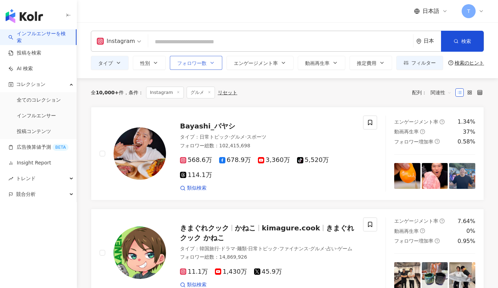
click at [193, 60] on span "フォロワー数" at bounding box center [191, 63] width 29 height 6
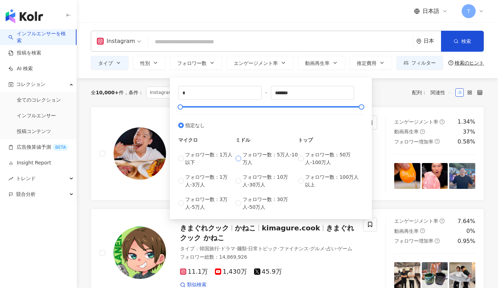
click at [243, 158] on span "フォロワー数：5万人-10万人" at bounding box center [270, 158] width 56 height 15
type input "*****"
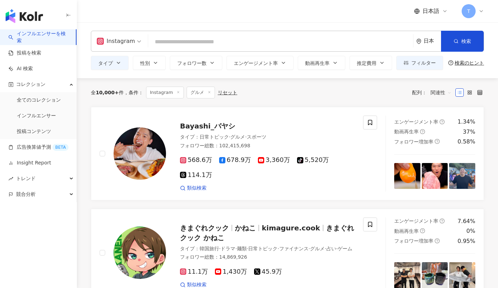
click at [421, 37] on div "日本" at bounding box center [428, 41] width 25 height 20
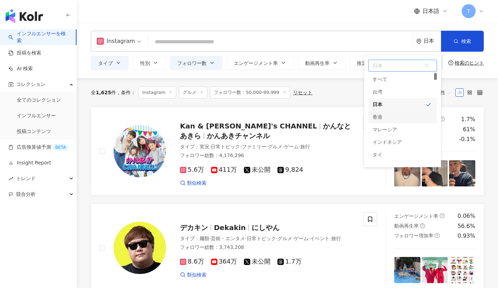
click at [373, 118] on div "香港" at bounding box center [377, 117] width 10 height 13
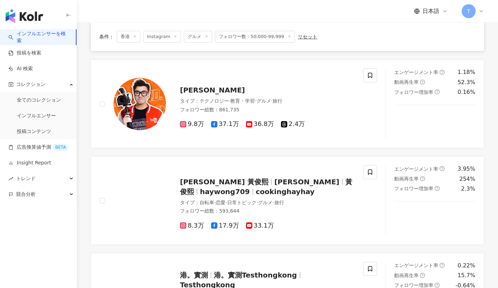
scroll to position [345, 0]
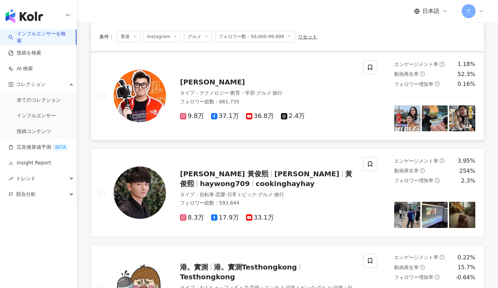
click at [206, 79] on span "屎萊姆 Edward Slime" at bounding box center [212, 82] width 65 height 8
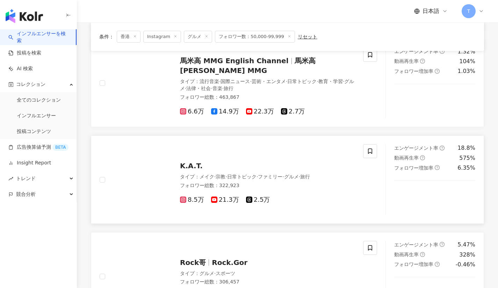
scroll to position [747, 0]
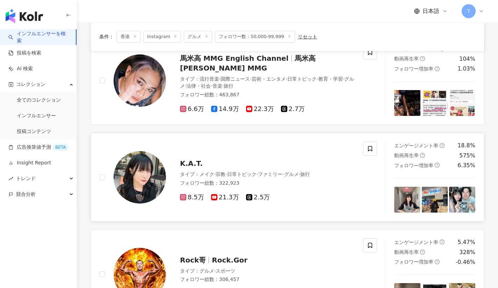
click at [188, 162] on span "K.A.T." at bounding box center [191, 163] width 23 height 8
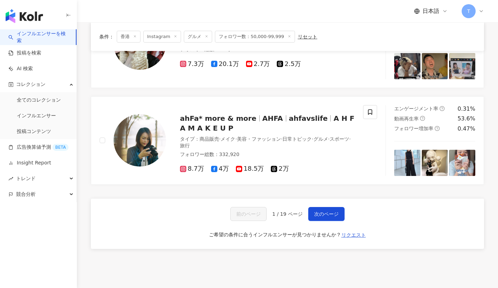
scroll to position [1075, 0]
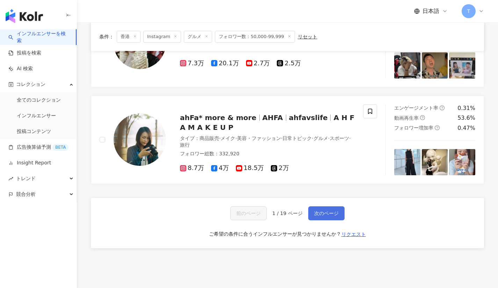
click at [321, 220] on button "次のページ" at bounding box center [326, 213] width 36 height 14
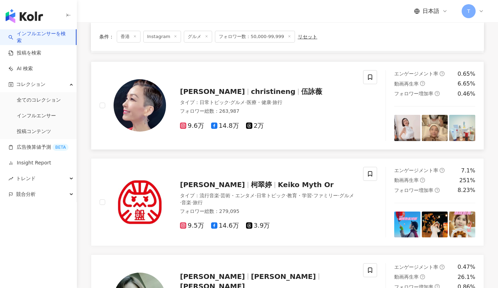
scroll to position [625, 0]
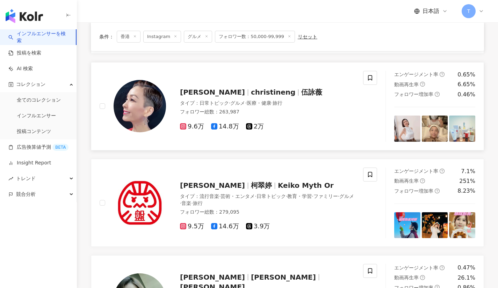
click at [243, 96] on span "伍詠薇 Christine Ng" at bounding box center [212, 92] width 65 height 8
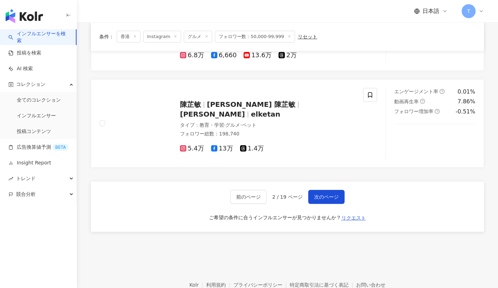
scroll to position [1092, 0]
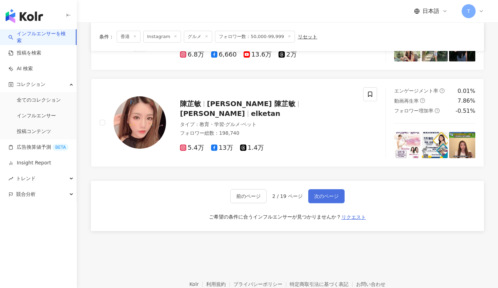
click at [321, 194] on span "次のページ" at bounding box center [326, 197] width 24 height 6
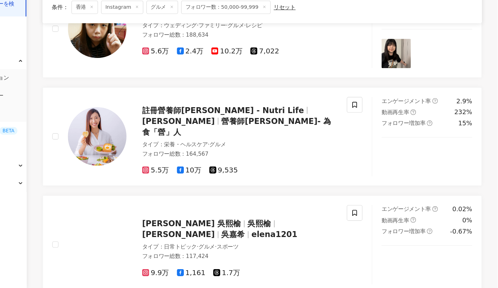
scroll to position [965, 0]
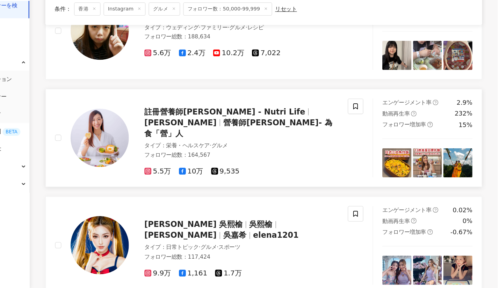
click at [245, 135] on span "Gloria Tse" at bounding box center [212, 139] width 65 height 8
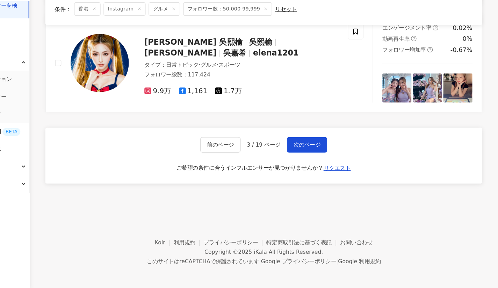
scroll to position [1130, 0]
click at [314, 153] on button "次のページ" at bounding box center [326, 159] width 36 height 14
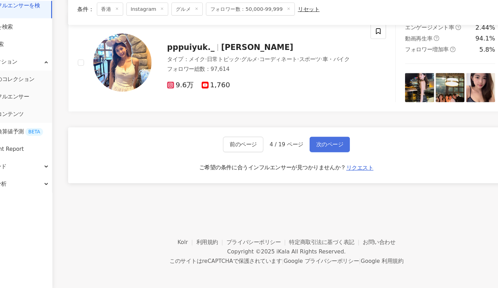
click at [321, 154] on button "次のページ" at bounding box center [326, 159] width 36 height 14
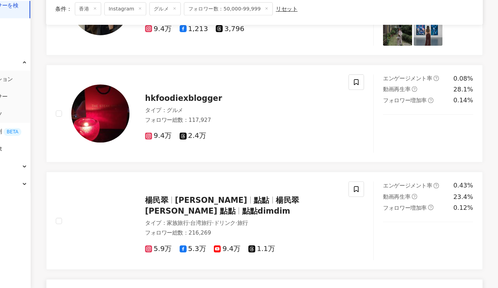
scroll to position [214, 0]
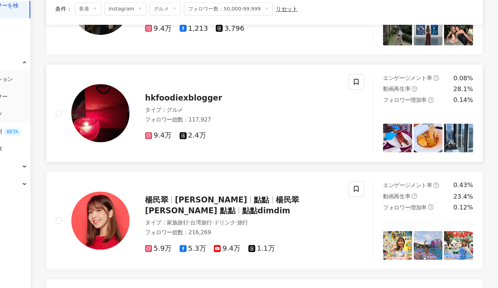
click at [211, 116] on span "hkfoodiexblogger" at bounding box center [214, 116] width 69 height 8
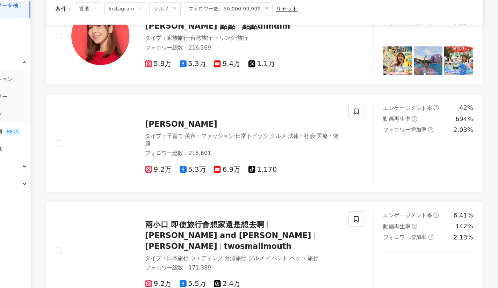
scroll to position [380, 0]
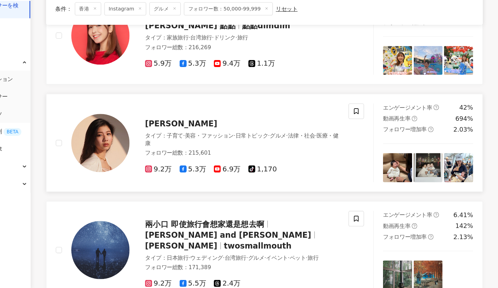
click at [157, 115] on link "Abigail Chin タイプ ： 子育て · 美容・ファッション · 日常トピック · グルメ · 法律・社会 · 医療・健康 フォロワー総数 ： 215…" at bounding box center [287, 157] width 393 height 88
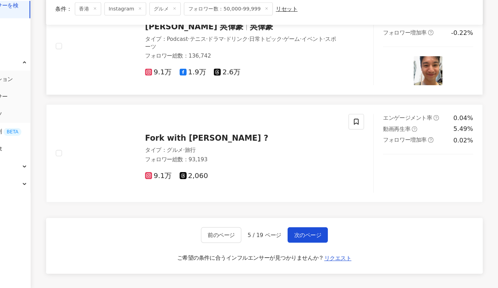
scroll to position [952, 0]
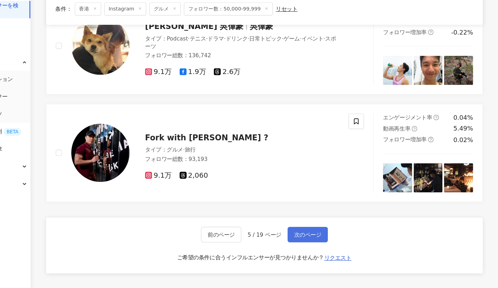
click at [318, 238] on span "次のページ" at bounding box center [326, 240] width 24 height 6
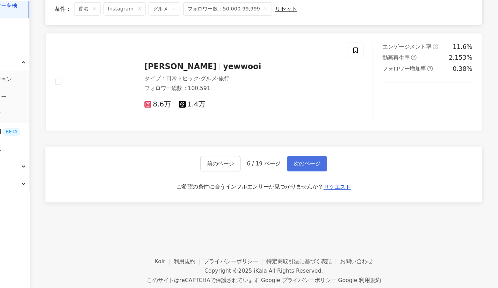
scroll to position [1130, 0]
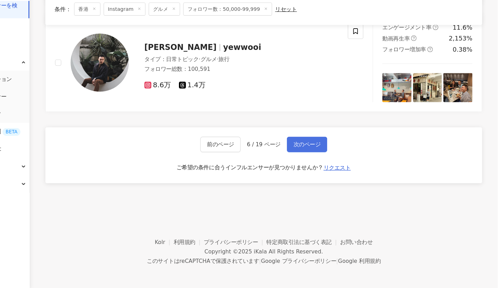
click at [322, 161] on span "次のページ" at bounding box center [326, 159] width 24 height 6
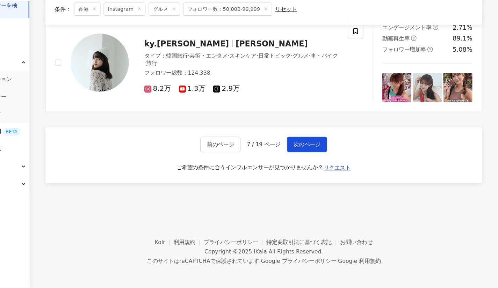
click at [362, 231] on footer "Kolr 利用規約 プライバシーポリシー 特定商取引法に基づく表記 お問い合わせ Copyright © 2025 iKala All Rights Rese…" at bounding box center [287, 250] width 421 height 78
click at [327, 156] on span "次のページ" at bounding box center [326, 159] width 24 height 6
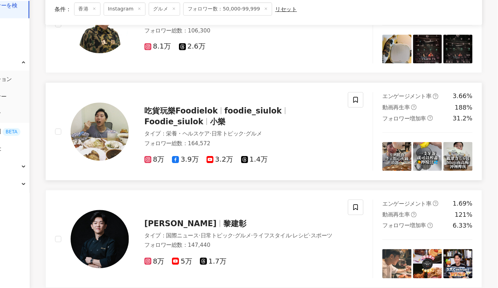
scroll to position [296, 0]
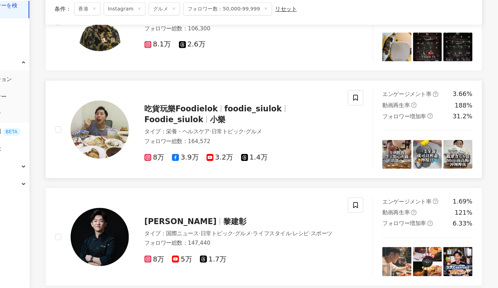
click at [289, 122] on span "foodie_siulok" at bounding box center [278, 126] width 52 height 8
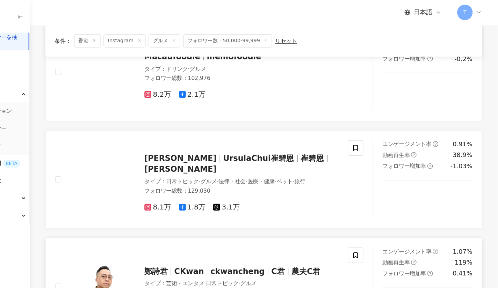
scroll to position [0, 0]
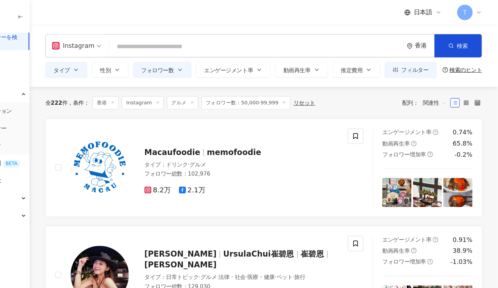
click at [416, 43] on icon "environment" at bounding box center [418, 41] width 5 height 5
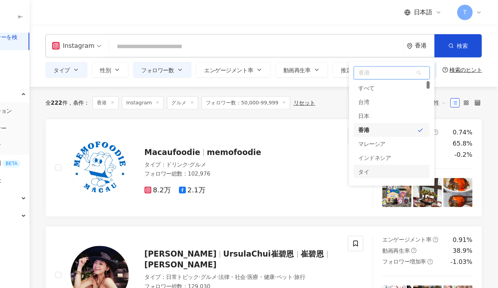
click at [382, 153] on div "タイ" at bounding box center [402, 154] width 68 height 13
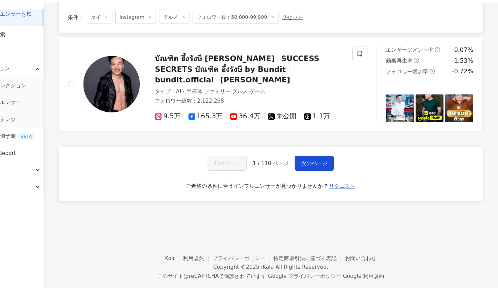
scroll to position [1123, 0]
click at [328, 169] on span "次のページ" at bounding box center [327, 172] width 24 height 6
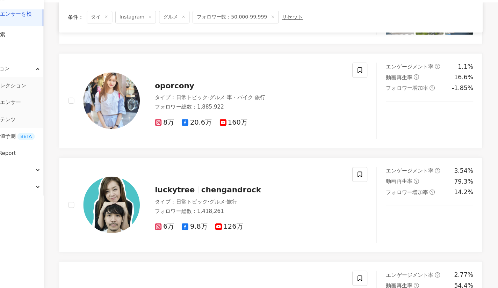
scroll to position [181, 0]
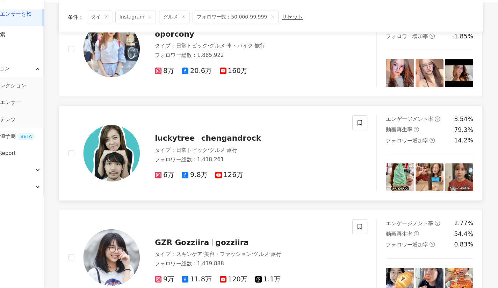
click at [249, 149] on span "chengandrock" at bounding box center [251, 149] width 56 height 8
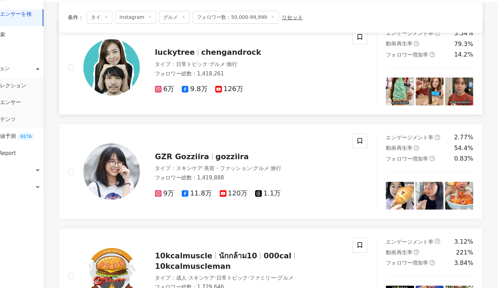
scroll to position [268, 0]
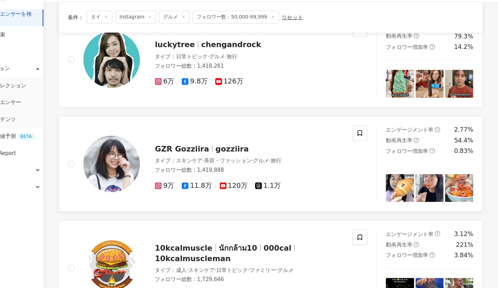
click at [204, 161] on span "GZR Gozziira" at bounding box center [205, 159] width 50 height 8
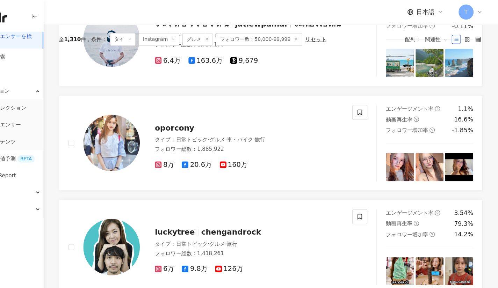
scroll to position [0, 0]
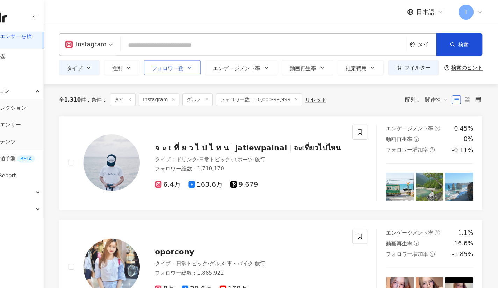
click at [213, 67] on button "フォロワー数" at bounding box center [196, 63] width 52 height 14
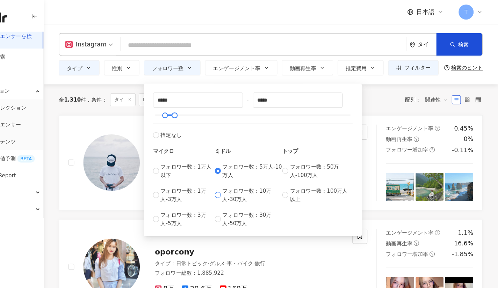
type input "******"
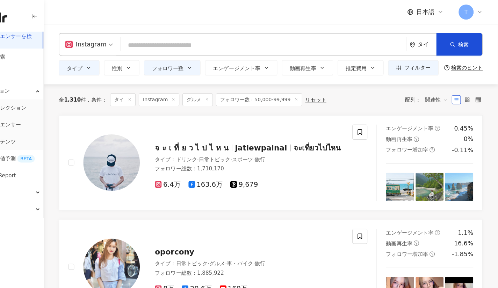
click at [388, 104] on div "全 1,310 件 条件 ： タイ Instagram グルメ フォロワー数：50,000-99,999 リセット 配列： 関連性" at bounding box center [287, 92] width 393 height 29
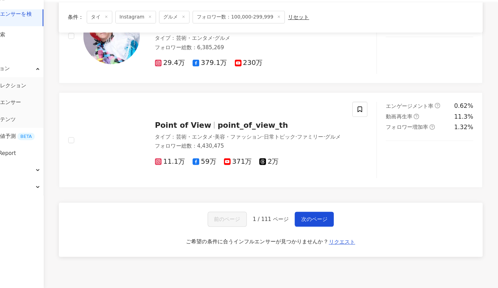
scroll to position [1132, 0]
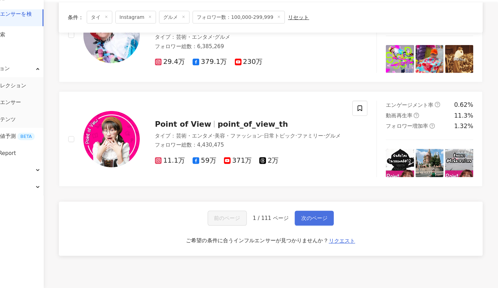
click at [316, 220] on span "次のページ" at bounding box center [327, 223] width 24 height 6
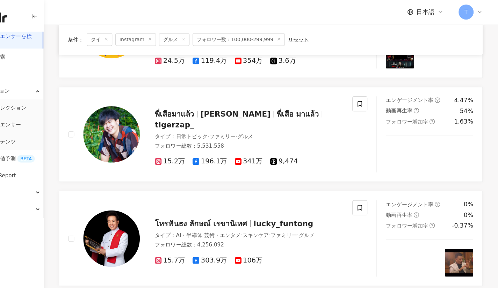
scroll to position [219, 0]
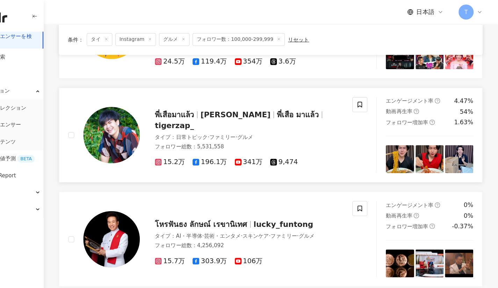
click at [293, 106] on span "พี่เสือ มาแล้ว" at bounding box center [312, 106] width 39 height 8
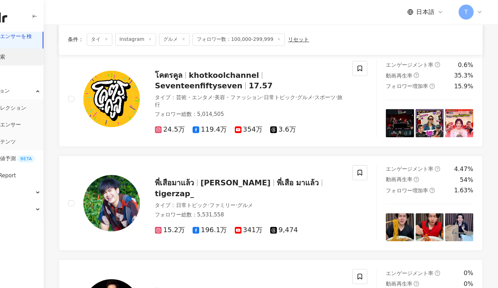
scroll to position [156, 0]
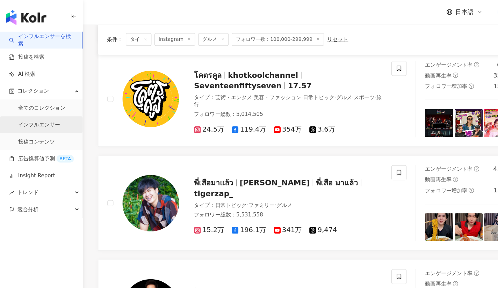
click at [53, 112] on link "インフルエンサー" at bounding box center [36, 115] width 39 height 7
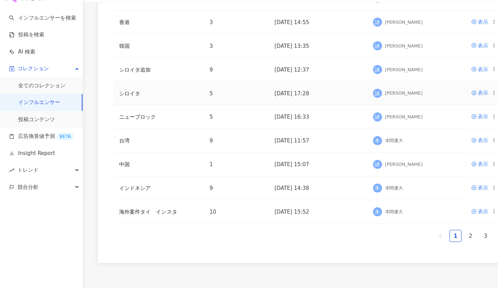
scroll to position [184, 0]
click at [182, 193] on td "インドネシア" at bounding box center [147, 195] width 84 height 22
click at [217, 202] on td "9" at bounding box center [219, 195] width 60 height 22
click at [199, 197] on td "9" at bounding box center [219, 195] width 60 height 22
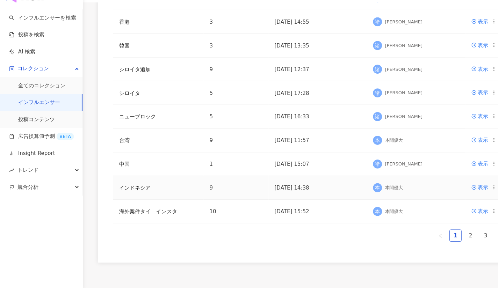
click at [199, 197] on td "9" at bounding box center [219, 195] width 60 height 22
click at [448, 195] on div "表示" at bounding box center [448, 195] width 10 height 8
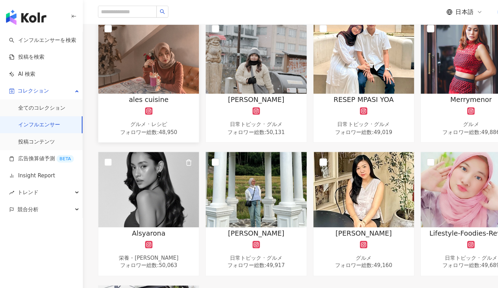
scroll to position [130, 0]
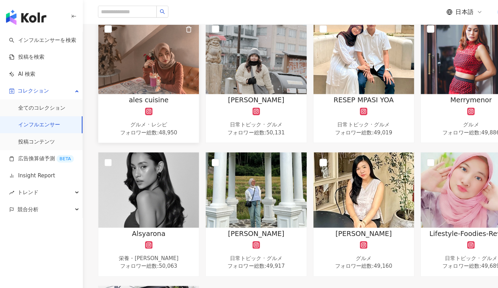
click at [142, 75] on img at bounding box center [137, 52] width 93 height 70
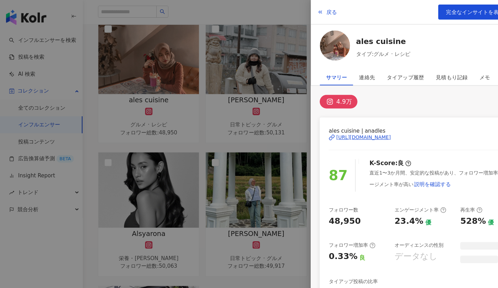
click at [196, 82] on div at bounding box center [249, 144] width 498 height 288
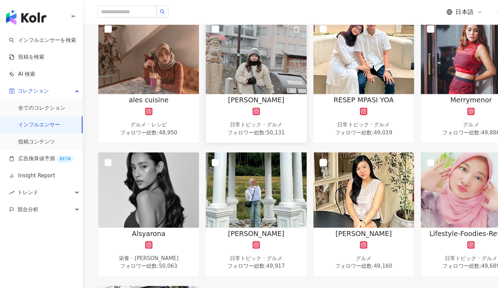
click at [241, 84] on img at bounding box center [237, 52] width 93 height 70
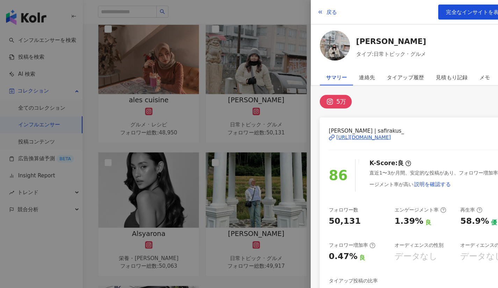
click at [323, 129] on div "https://www.instagram.com/safirakus_/" at bounding box center [337, 127] width 51 height 6
click at [187, 124] on div at bounding box center [249, 144] width 498 height 288
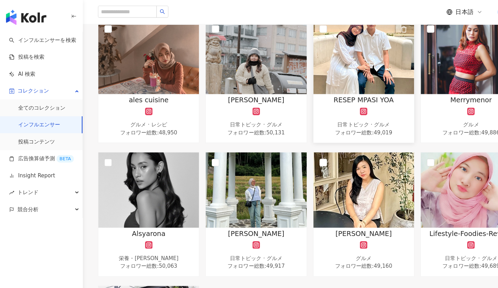
click at [332, 82] on img at bounding box center [337, 52] width 93 height 70
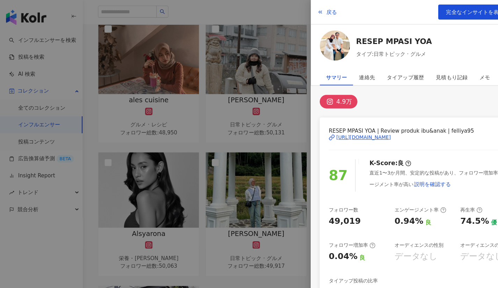
click at [318, 129] on div "https://www.instagram.com/felliya95/" at bounding box center [337, 127] width 51 height 6
click at [333, 126] on div "https://www.instagram.com/felliya95/" at bounding box center [337, 127] width 51 height 6
click at [199, 106] on div at bounding box center [249, 144] width 498 height 288
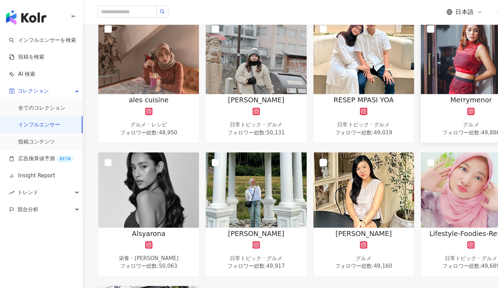
click at [409, 73] on img at bounding box center [436, 52] width 93 height 70
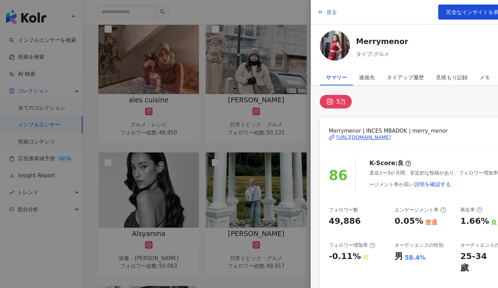
click at [196, 144] on div at bounding box center [249, 144] width 498 height 288
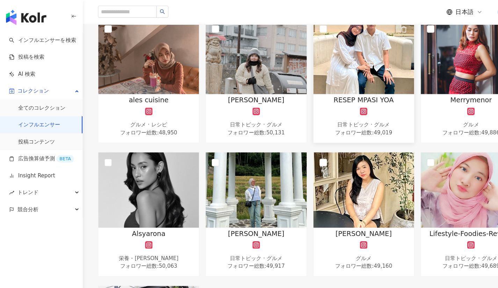
click at [319, 90] on span "RESEP MPASI YOA" at bounding box center [337, 92] width 56 height 9
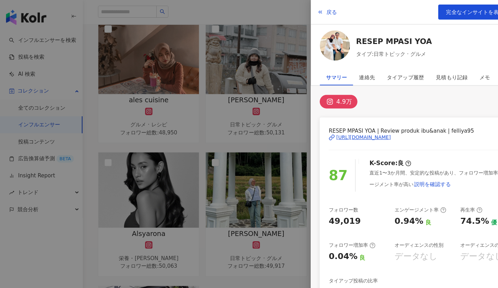
click at [200, 136] on div at bounding box center [249, 144] width 498 height 288
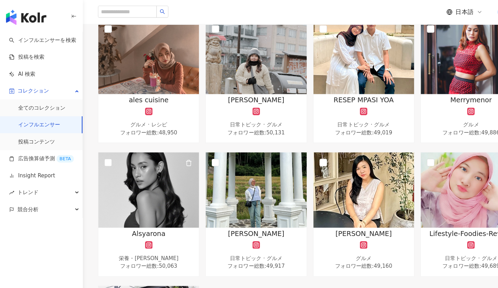
click at [157, 169] on img at bounding box center [137, 176] width 93 height 70
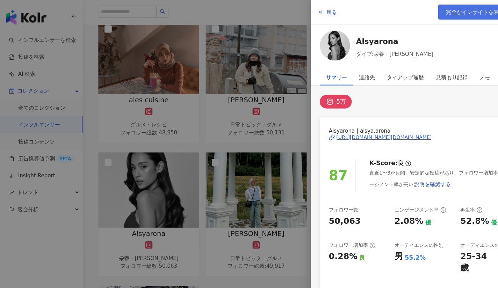
click at [420, 13] on span "完全なインサイトを表示" at bounding box center [441, 11] width 54 height 6
click at [107, 99] on div at bounding box center [249, 144] width 498 height 288
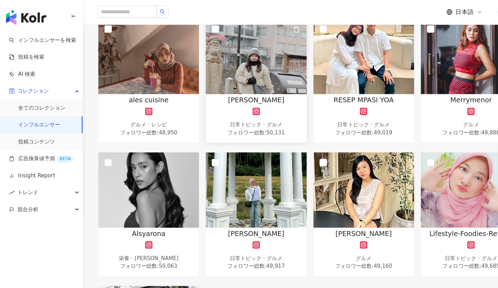
click at [225, 83] on img at bounding box center [237, 52] width 93 height 70
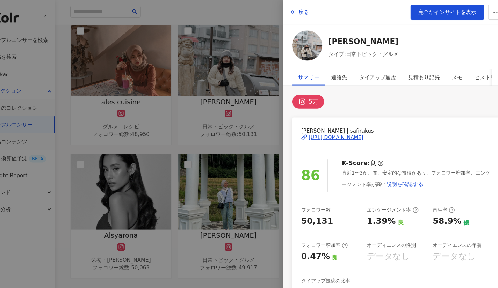
scroll to position [126, 0]
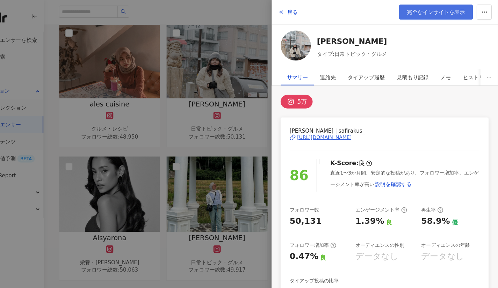
click at [449, 11] on span "完全なインサイトを表示" at bounding box center [441, 11] width 54 height 6
click at [141, 93] on div at bounding box center [249, 144] width 498 height 288
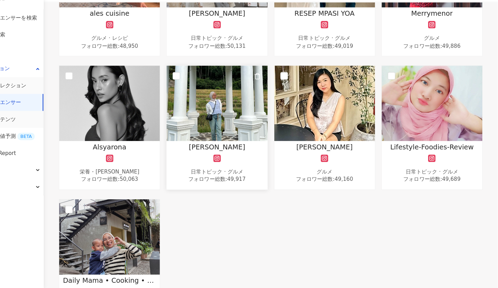
scroll to position [200, 0]
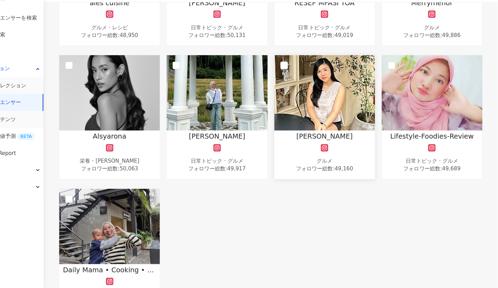
click at [344, 125] on img at bounding box center [337, 107] width 93 height 70
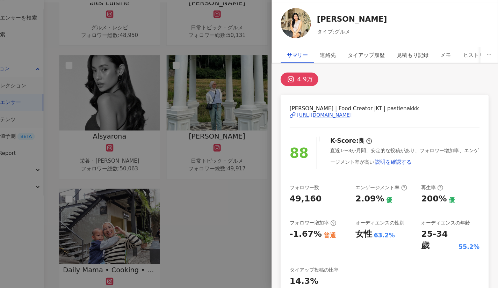
click at [233, 246] on div at bounding box center [249, 144] width 498 height 288
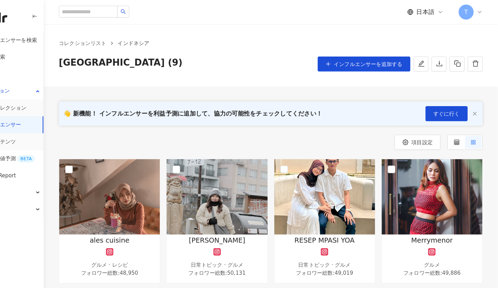
scroll to position [0, 0]
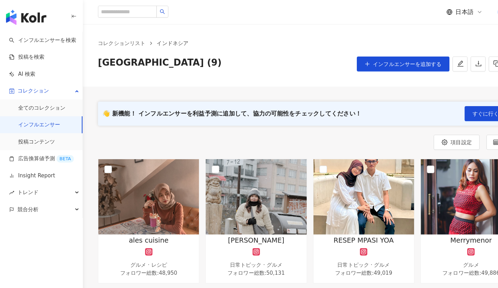
click at [48, 118] on link "インフルエンサー" at bounding box center [36, 115] width 39 height 7
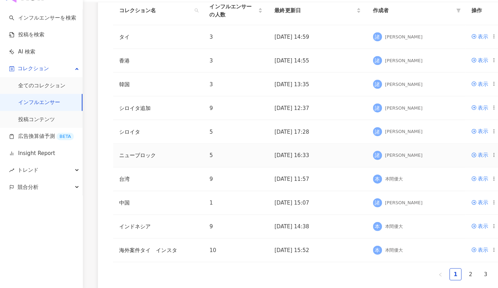
scroll to position [149, 0]
click at [152, 188] on td "台湾" at bounding box center [147, 187] width 84 height 22
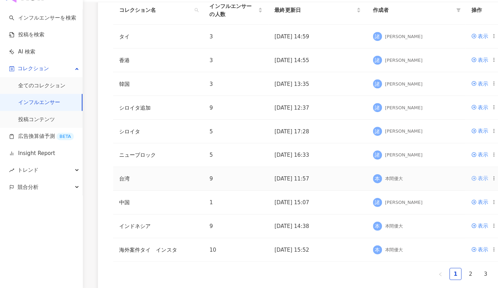
click at [443, 184] on div "表示" at bounding box center [448, 186] width 10 height 8
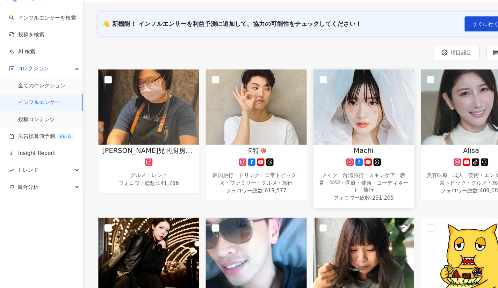
scroll to position [67, 0]
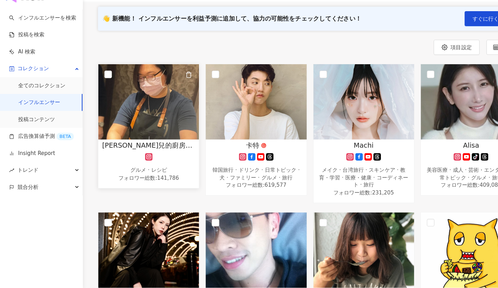
click at [163, 162] on div "Claire 克萊兒的廚房日記 グルメ · レシピ フォロワー総数 : 141,786" at bounding box center [137, 170] width 93 height 39
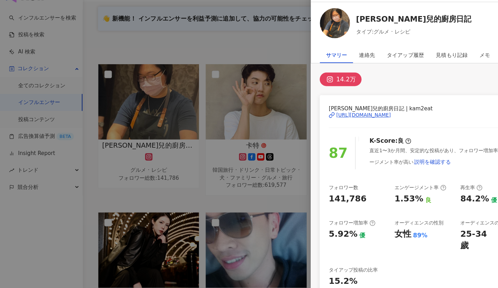
click at [327, 127] on div "https://www.instagram.com/kam2eat/" at bounding box center [337, 127] width 51 height 6
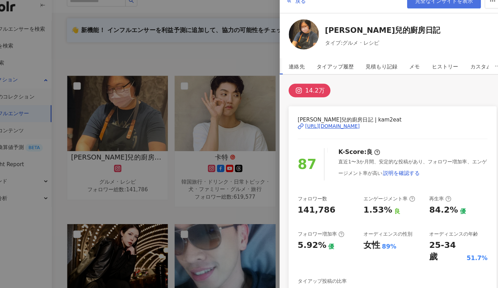
click at [448, 17] on link "完全なインサイトを表示" at bounding box center [440, 11] width 68 height 14
click at [160, 71] on div at bounding box center [249, 144] width 498 height 288
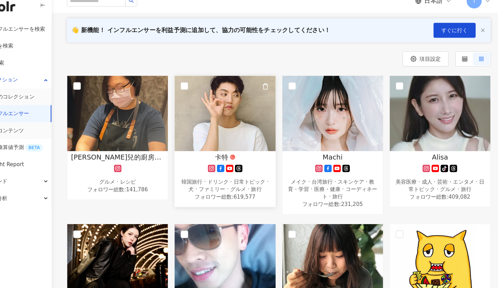
click at [242, 136] on img at bounding box center [237, 116] width 93 height 70
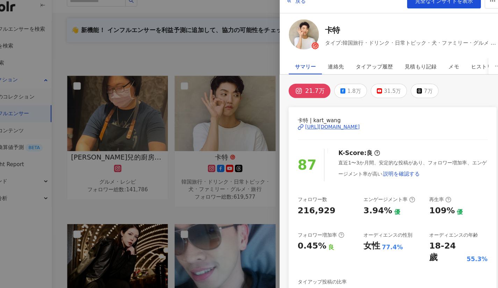
click at [335, 129] on div "https://www.instagram.com/kart_wang/" at bounding box center [337, 128] width 51 height 6
click at [135, 32] on div at bounding box center [249, 144] width 498 height 288
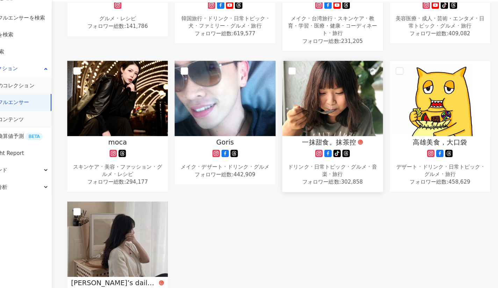
scroll to position [212, 0]
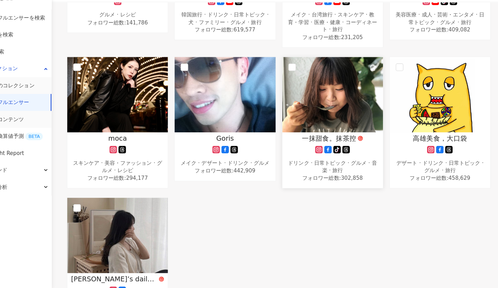
click at [313, 180] on div "ドリンク · 日常トピック · グルメ · 音楽 · 旅行" at bounding box center [337, 176] width 86 height 14
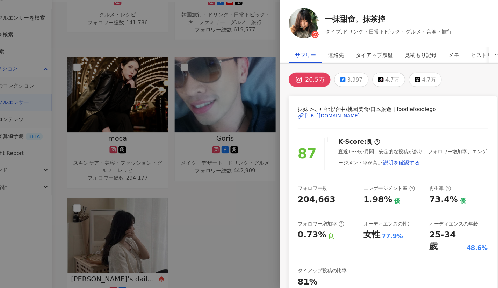
click at [340, 130] on div "https://www.instagram.com/foodiefoodiego/" at bounding box center [337, 128] width 51 height 6
click at [447, 98] on div "20.5万 3,997 tiktok-icon 4.7万 4.7万" at bounding box center [393, 94] width 193 height 13
click at [444, 38] on link "一抹甜食。抹茶控" at bounding box center [389, 39] width 118 height 10
click at [199, 184] on div at bounding box center [249, 144] width 498 height 288
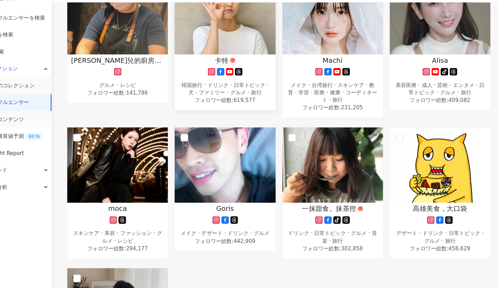
scroll to position [181, 0]
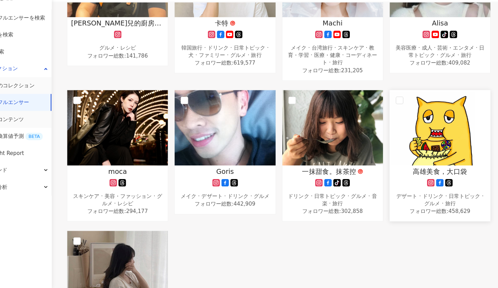
click at [470, 136] on img at bounding box center [436, 139] width 93 height 70
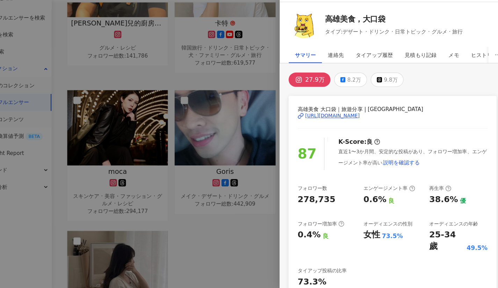
click at [363, 127] on div "[URL][DOMAIN_NAME]" at bounding box center [337, 128] width 51 height 6
click at [443, 36] on link "高雄美食，大口袋" at bounding box center [394, 39] width 128 height 10
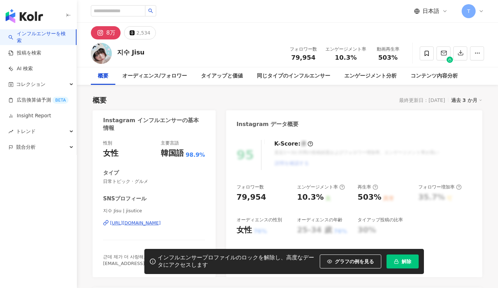
click at [158, 225] on div "[URL][DOMAIN_NAME]" at bounding box center [135, 223] width 51 height 6
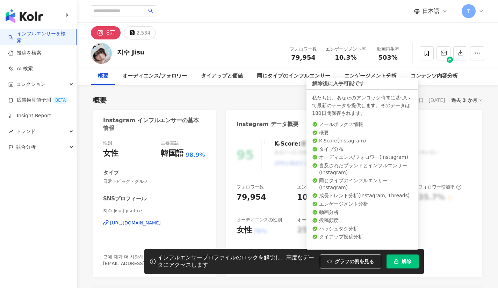
click at [396, 255] on button "解除" at bounding box center [402, 262] width 32 height 14
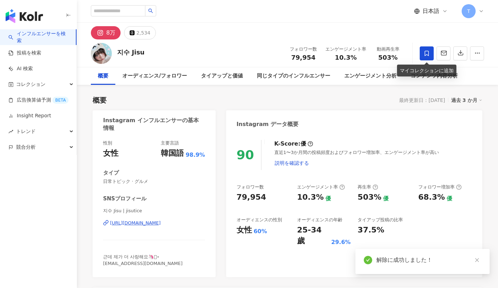
click at [428, 53] on icon at bounding box center [426, 53] width 4 height 5
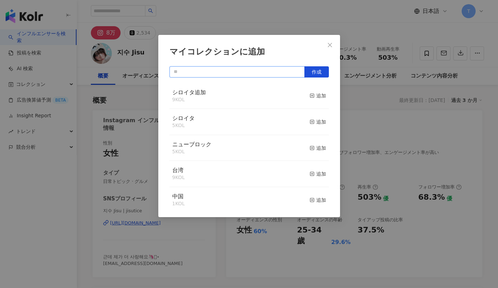
click at [244, 71] on input "text" at bounding box center [236, 71] width 135 height 11
type input "**"
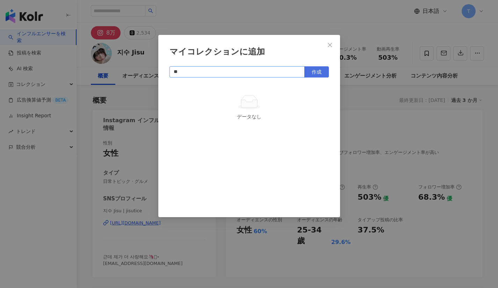
click at [312, 73] on span "作成" at bounding box center [317, 72] width 10 height 6
click at [328, 46] on icon "close" at bounding box center [330, 45] width 4 height 4
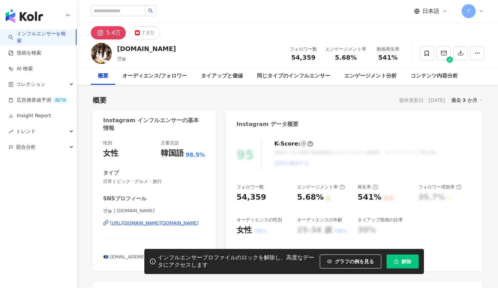
click at [159, 221] on div "[URL][DOMAIN_NAME][DOMAIN_NAME]" at bounding box center [154, 223] width 88 height 6
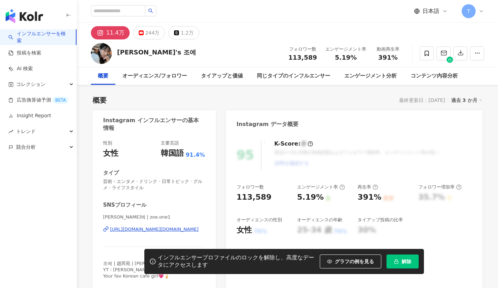
click at [403, 259] on span "解除" at bounding box center [406, 262] width 10 height 6
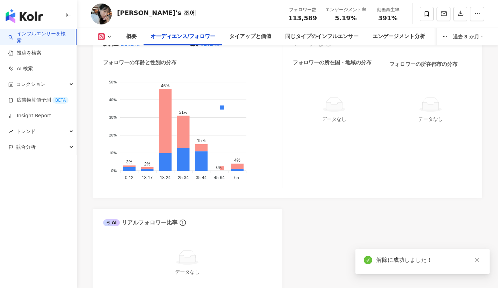
scroll to position [688, 0]
click at [409, 272] on div "解除に成功しました！" at bounding box center [422, 261] width 134 height 25
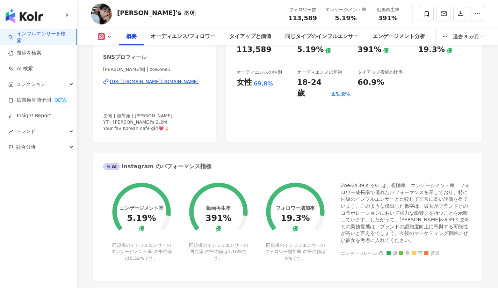
scroll to position [147, 0]
click at [167, 83] on div "https://www.instagram.com/zoe.one1/" at bounding box center [154, 82] width 88 height 6
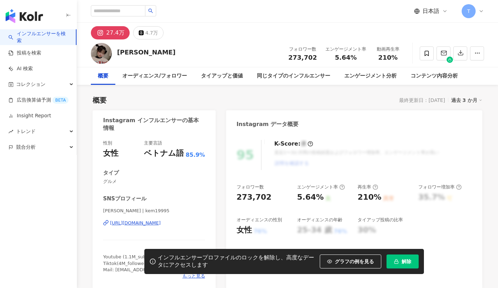
click at [141, 222] on div "[URL][DOMAIN_NAME]" at bounding box center [135, 223] width 51 height 6
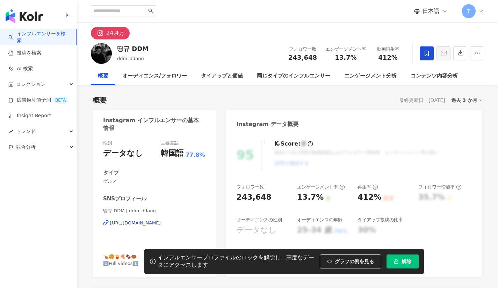
click at [424, 52] on icon at bounding box center [426, 53] width 6 height 6
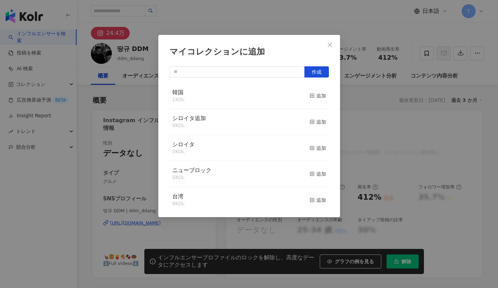
click at [304, 96] on div "韓国 1 KOL 追加" at bounding box center [248, 96] width 159 height 26
click at [311, 96] on div "追加" at bounding box center [318, 96] width 16 height 8
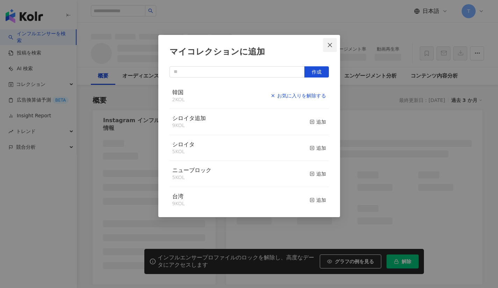
click at [330, 45] on icon "close" at bounding box center [330, 45] width 6 height 6
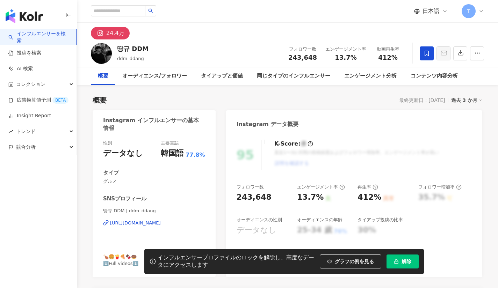
click at [401, 261] on span "解除" at bounding box center [406, 262] width 10 height 6
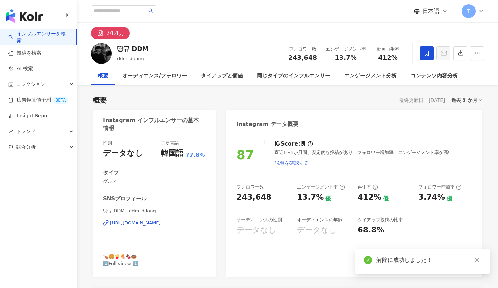
click at [161, 223] on div "https://www.instagram.com/ddm_ddang/" at bounding box center [135, 223] width 51 height 6
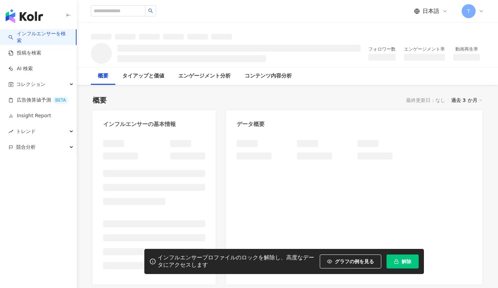
click at [399, 262] on button "解除" at bounding box center [402, 262] width 32 height 14
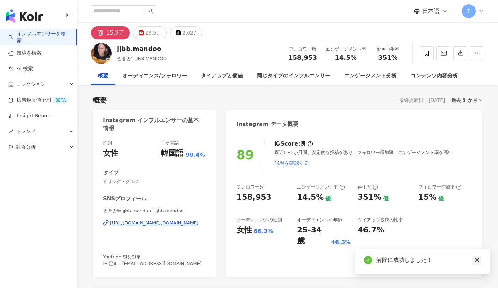
click at [475, 261] on icon "close" at bounding box center [476, 260] width 5 height 5
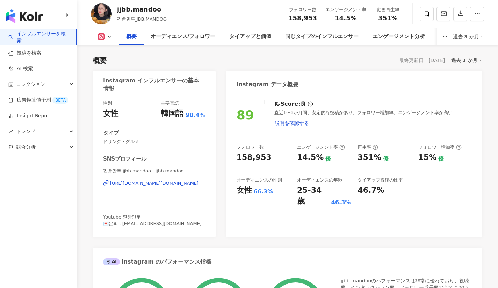
scroll to position [41, 0]
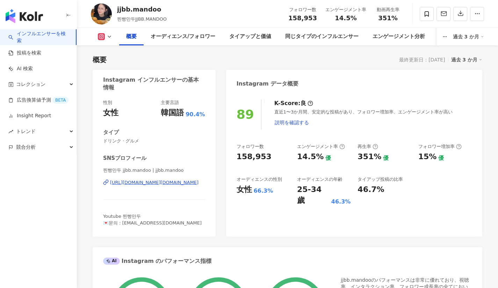
click at [154, 184] on div "[URL][DOMAIN_NAME][DOMAIN_NAME]" at bounding box center [154, 183] width 88 height 6
click at [427, 19] on span at bounding box center [427, 14] width 14 height 14
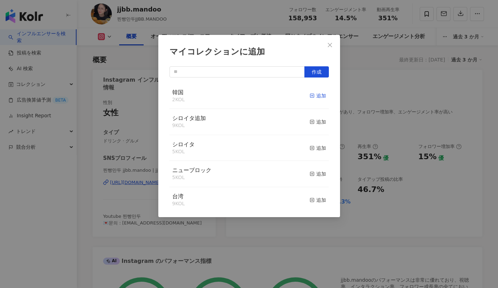
click at [310, 97] on icon "button" at bounding box center [312, 95] width 5 height 5
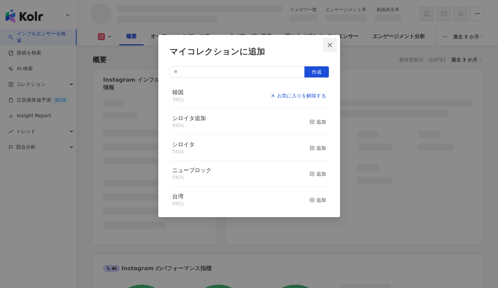
click at [331, 46] on icon "close" at bounding box center [330, 45] width 6 height 6
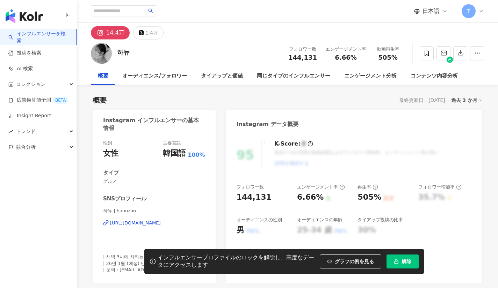
click at [139, 221] on div "[URL][DOMAIN_NAME]" at bounding box center [135, 223] width 51 height 6
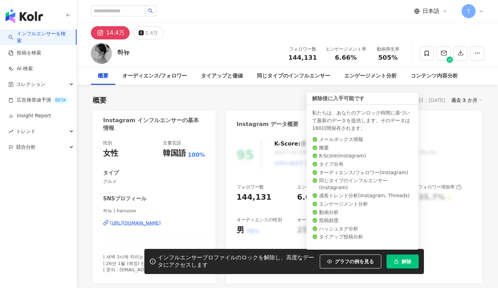
click at [398, 258] on button "解除" at bounding box center [402, 262] width 32 height 14
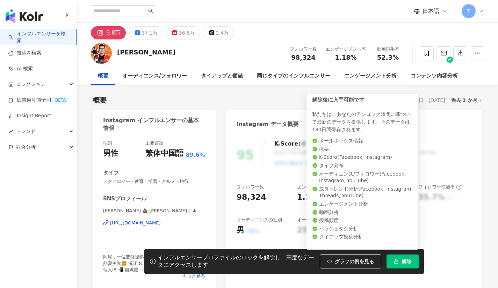
click at [402, 261] on span "解除" at bounding box center [406, 262] width 10 height 6
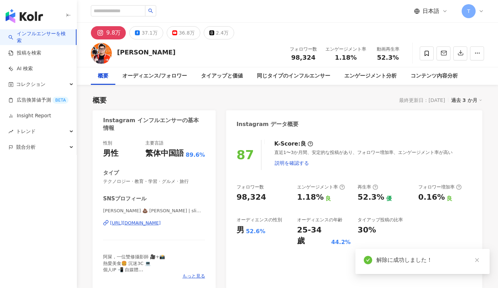
click at [156, 224] on div "https://www.instagram.com/slime3d/" at bounding box center [135, 223] width 51 height 6
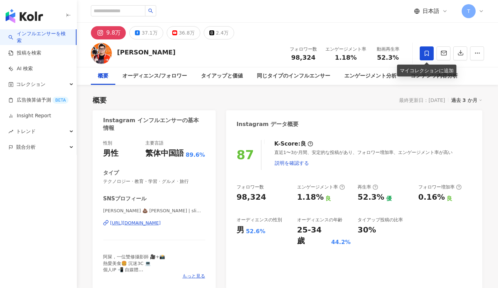
click at [428, 54] on icon at bounding box center [426, 53] width 6 height 6
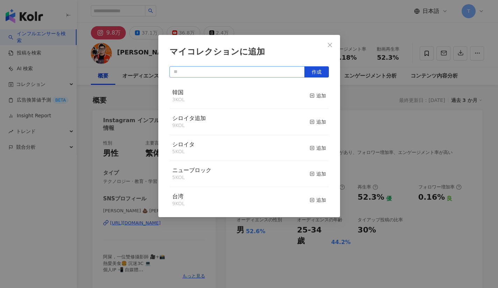
click at [265, 69] on input "text" at bounding box center [236, 71] width 135 height 11
type input "**"
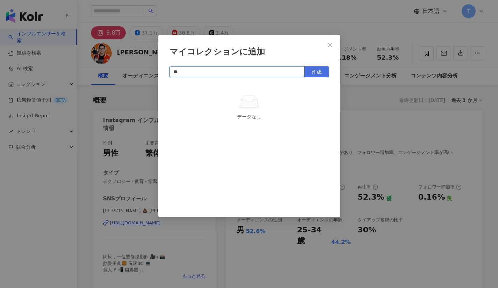
click at [312, 74] on span "作成" at bounding box center [317, 72] width 10 height 6
click at [332, 43] on icon "close" at bounding box center [330, 45] width 6 height 6
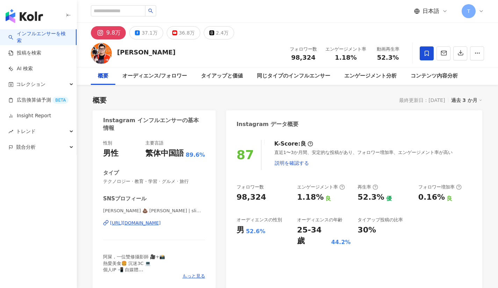
click at [328, 48] on div "エンゲージメント率" at bounding box center [345, 49] width 41 height 7
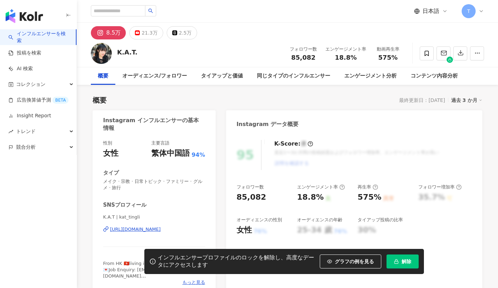
click at [155, 230] on div "https://www.instagram.com/kat_tingli/" at bounding box center [135, 229] width 51 height 6
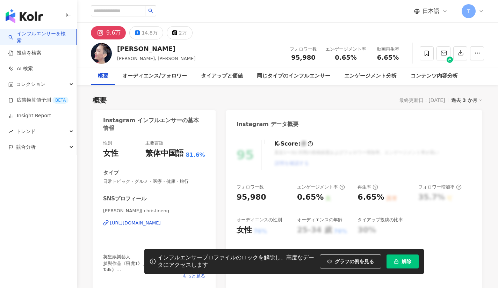
click at [161, 225] on div "https://www.instagram.com/christineng/" at bounding box center [135, 223] width 51 height 6
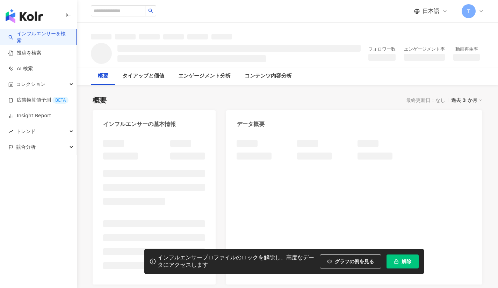
click at [392, 257] on button "解除" at bounding box center [402, 262] width 32 height 14
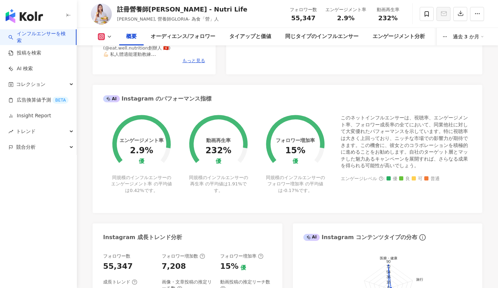
scroll to position [108, 0]
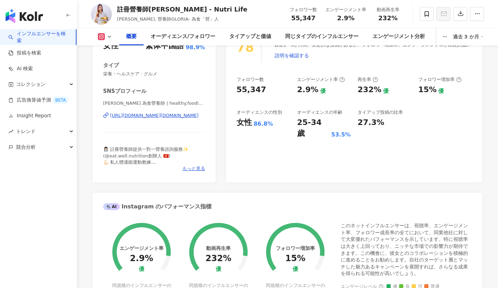
click at [160, 116] on div "https://www.instagram.com/healthy.foodie.gloria/" at bounding box center [154, 115] width 88 height 6
click at [427, 14] on icon at bounding box center [426, 14] width 6 height 6
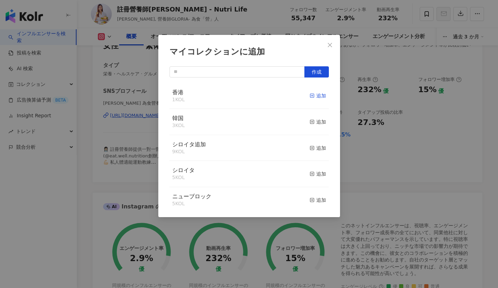
click at [313, 97] on div "追加" at bounding box center [318, 96] width 16 height 8
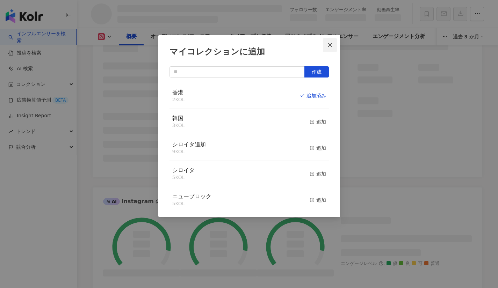
click at [331, 43] on icon "close" at bounding box center [330, 45] width 4 height 4
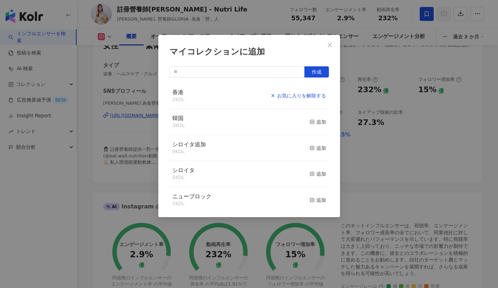
click at [328, 43] on div "マイコレクションに追加 作成 香港 2 KOL お気に入りを解除する 韓国 3 KOL 追加 シロイタ追加 9 KOL 追加 シロイタ 5 KOL 追加 ニュ…" at bounding box center [249, 144] width 498 height 288
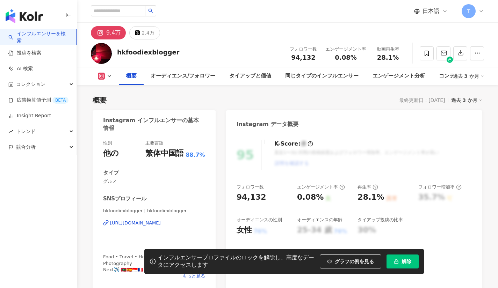
scroll to position [71, 0]
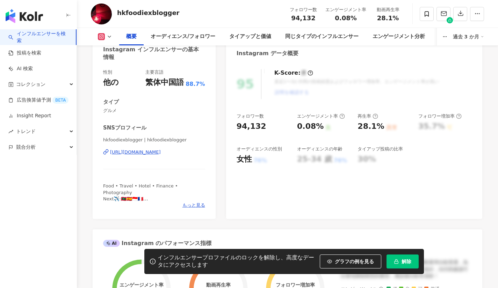
click at [161, 151] on div "https://www.instagram.com/hkfoodiexblogger/" at bounding box center [135, 152] width 51 height 6
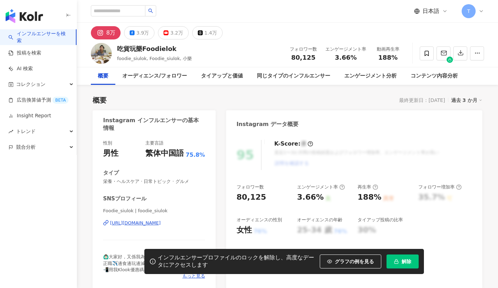
click at [408, 264] on span "解除" at bounding box center [406, 262] width 10 height 6
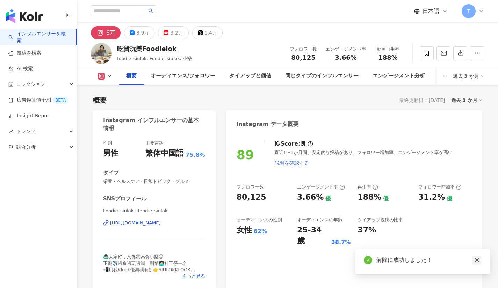
click at [479, 262] on icon "close" at bounding box center [476, 260] width 5 height 5
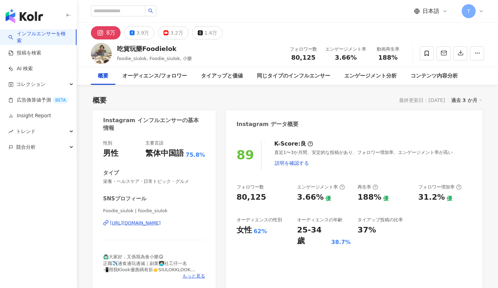
click at [161, 220] on div "https://www.instagram.com/foodie_siulok/" at bounding box center [135, 223] width 51 height 6
click at [427, 53] on icon at bounding box center [426, 53] width 6 height 6
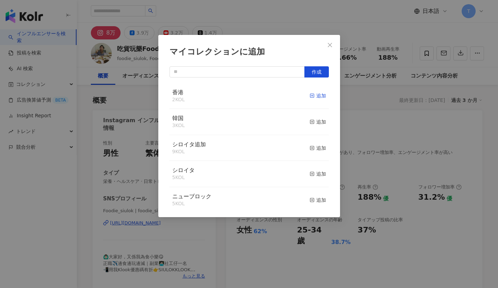
click at [310, 95] on div "追加" at bounding box center [318, 96] width 16 height 8
click at [330, 45] on icon "close" at bounding box center [330, 45] width 6 height 6
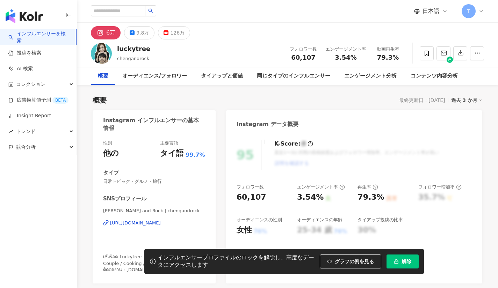
click at [161, 224] on div "[URL][DOMAIN_NAME]" at bounding box center [135, 223] width 51 height 6
click at [430, 52] on span at bounding box center [427, 53] width 14 height 14
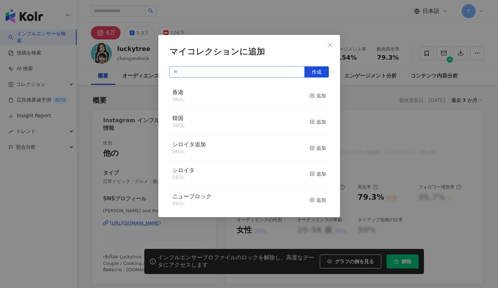
click at [236, 72] on input "text" at bounding box center [236, 71] width 135 height 11
type input "**"
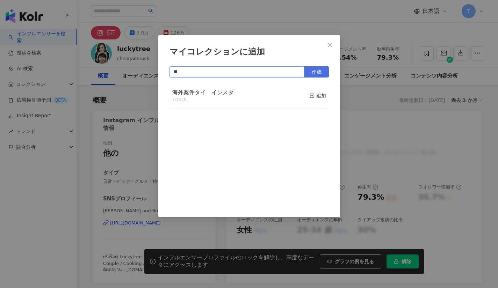
click at [315, 73] on span "作成" at bounding box center [317, 72] width 10 height 6
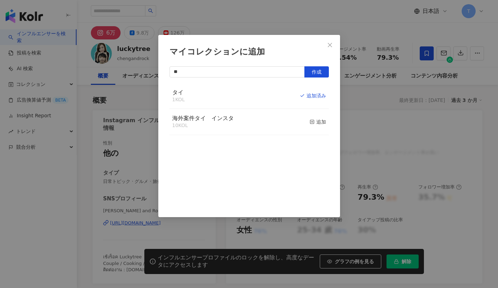
click at [331, 41] on button "Close" at bounding box center [330, 45] width 14 height 14
click at [329, 45] on div "マイコレクションに追加 ** 作成 タイ 1 KOL 追加済み 海外案件タイ　インスタ 10 KOL 追加" at bounding box center [249, 144] width 498 height 288
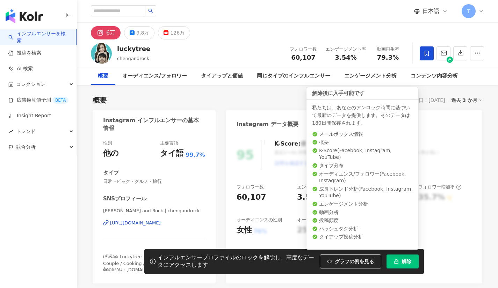
click at [405, 263] on span "解除" at bounding box center [406, 262] width 10 height 6
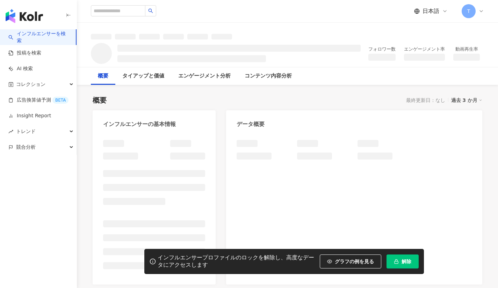
click at [406, 261] on span "解除" at bounding box center [406, 262] width 10 height 6
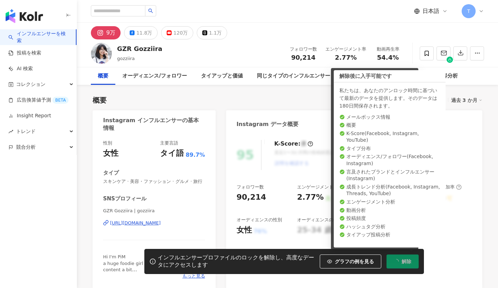
click at [161, 222] on div "[URL][DOMAIN_NAME]" at bounding box center [135, 223] width 51 height 6
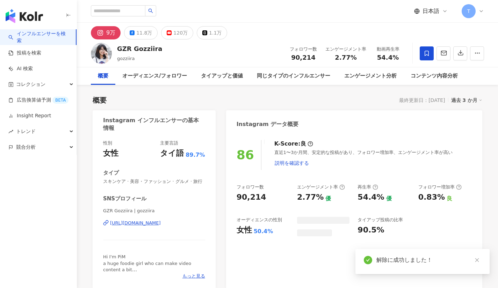
click at [428, 54] on icon at bounding box center [426, 53] width 4 height 5
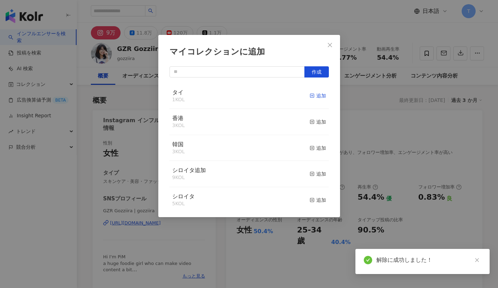
click at [310, 97] on div "追加" at bounding box center [318, 96] width 16 height 8
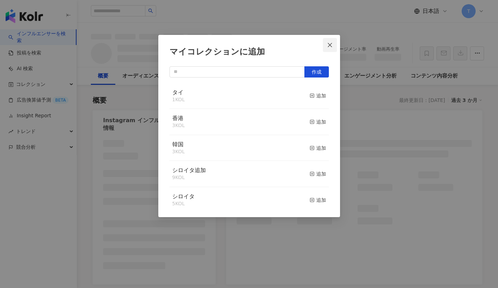
click at [328, 42] on icon "close" at bounding box center [330, 45] width 6 height 6
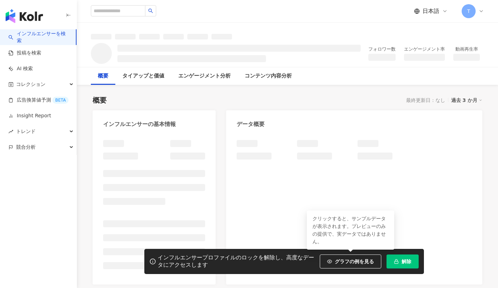
click at [400, 258] on button "解除" at bounding box center [402, 262] width 32 height 14
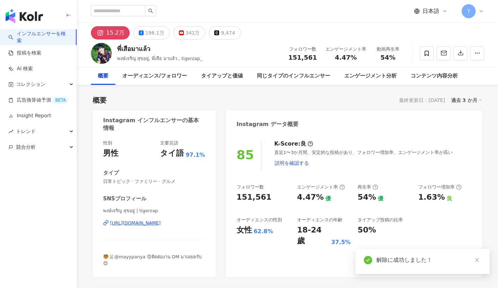
click at [161, 223] on div "https://www.instagram.com/tigerzap/" at bounding box center [135, 223] width 51 height 6
click at [430, 53] on span at bounding box center [427, 53] width 14 height 14
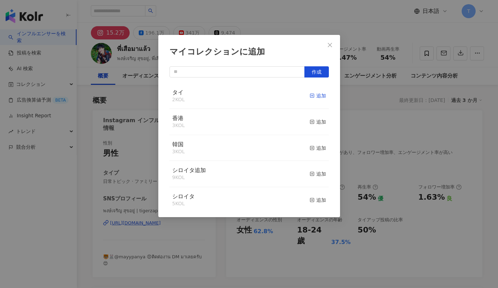
click at [310, 94] on icon "button" at bounding box center [312, 95] width 5 height 5
click at [329, 45] on icon "close" at bounding box center [330, 45] width 6 height 6
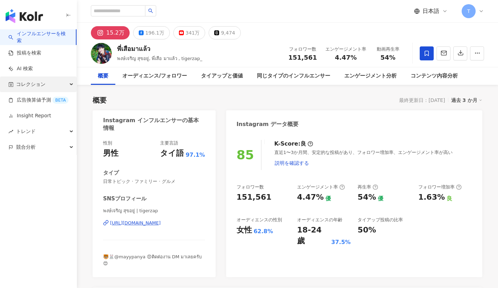
click at [45, 86] on span "コレクション" at bounding box center [30, 85] width 29 height 16
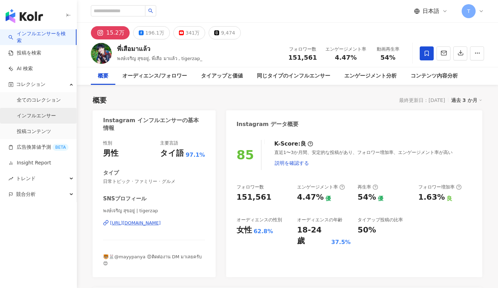
click at [46, 114] on link "インフルエンサー" at bounding box center [36, 115] width 39 height 7
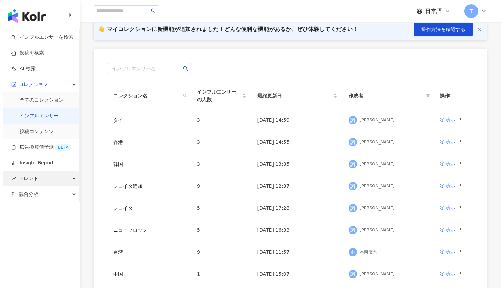
scroll to position [56, 0]
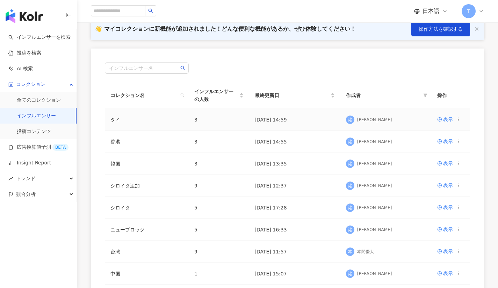
click at [460, 119] on icon at bounding box center [458, 119] width 5 height 5
click at [473, 126] on div "インフルエンサー名 コレクション名 インフルエンサーの人数 最終更新日 作成者 操作 タイ 3 2025/10/09 14:59 諸 諸橋七楓 表示 香港 3…" at bounding box center [287, 207] width 393 height 317
click at [482, 146] on div "インフルエンサー名 コレクション名 インフルエンサーの人数 最終更新日 作成者 操作 タイ 3 2025/10/09 14:59 諸 諸橋七楓 表示 香港 3…" at bounding box center [287, 207] width 393 height 317
click at [461, 165] on td "表示" at bounding box center [450, 164] width 38 height 22
click at [457, 165] on icon at bounding box center [458, 163] width 5 height 5
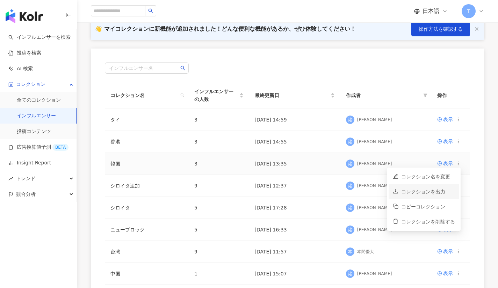
click at [424, 196] on li "コレクションを出力" at bounding box center [423, 191] width 71 height 15
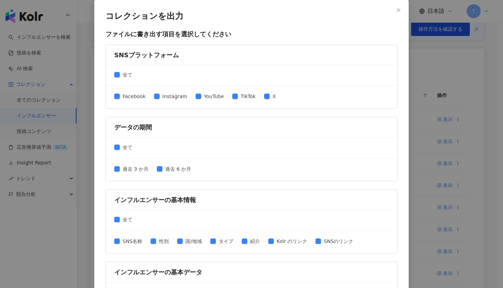
click at [111, 75] on div "全て" at bounding box center [251, 75] width 291 height 21
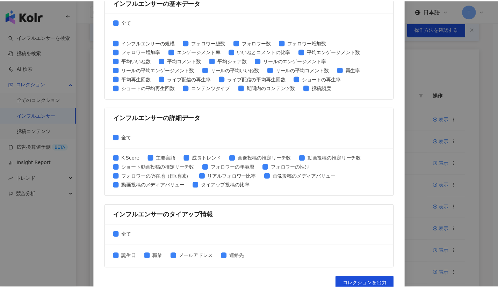
scroll to position [282, 0]
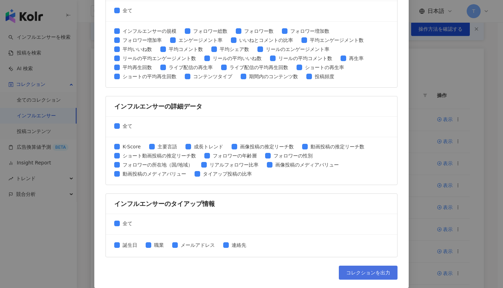
click at [359, 274] on span "コレクションを出力" at bounding box center [368, 273] width 44 height 6
click at [448, 51] on div "コレクションを出力 ファイルに書き出す項目を選択してください SNSプラットフォーム 全て Facebook Instagram YouTube TikTok…" at bounding box center [251, 144] width 503 height 288
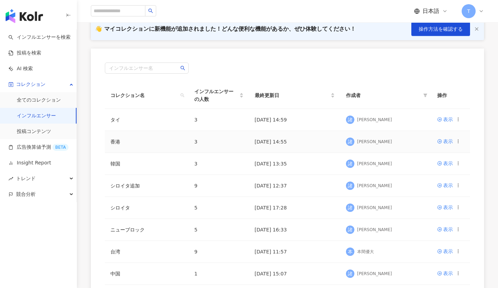
click at [458, 140] on circle at bounding box center [458, 140] width 0 height 0
click at [319, 174] on td "2025/10/09 13:35" at bounding box center [294, 164] width 91 height 22
click at [320, 166] on td "2025/10/09 13:35" at bounding box center [294, 164] width 91 height 22
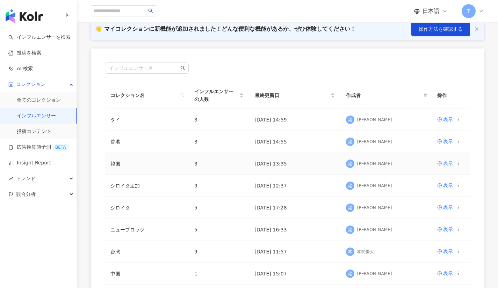
click at [441, 162] on icon at bounding box center [439, 163] width 5 height 5
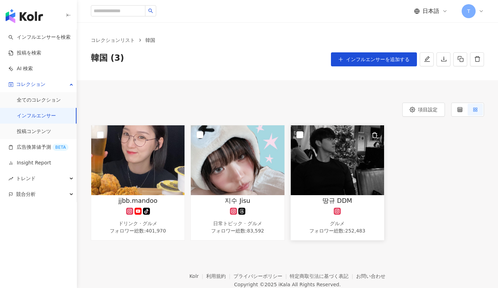
click at [326, 164] on img at bounding box center [337, 160] width 93 height 70
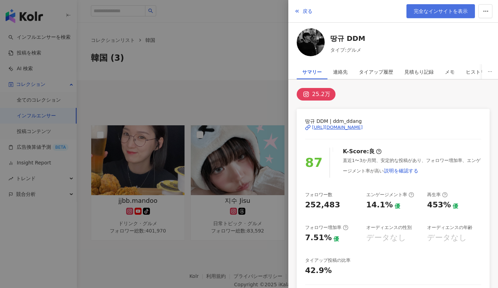
click at [434, 10] on span "完全なインサイトを表示" at bounding box center [441, 11] width 54 height 6
click at [162, 64] on div at bounding box center [249, 144] width 498 height 288
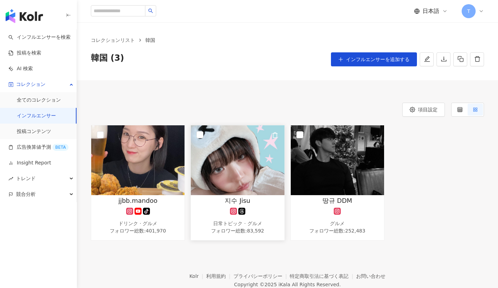
click at [222, 160] on img at bounding box center [237, 160] width 93 height 70
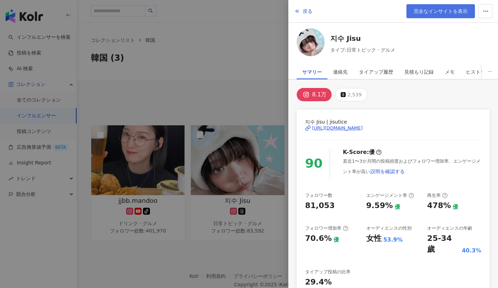
click at [440, 12] on span "完全なインサイトを表示" at bounding box center [441, 11] width 54 height 6
click at [178, 62] on div at bounding box center [249, 144] width 498 height 288
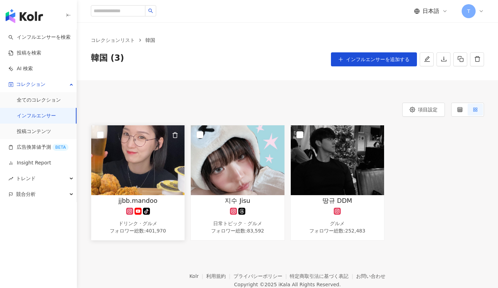
click at [142, 167] on img at bounding box center [137, 160] width 93 height 70
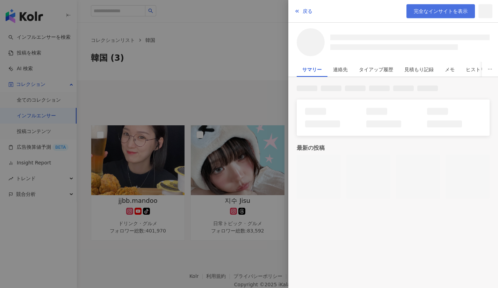
click at [423, 7] on link "完全なインサイトを表示" at bounding box center [440, 11] width 68 height 14
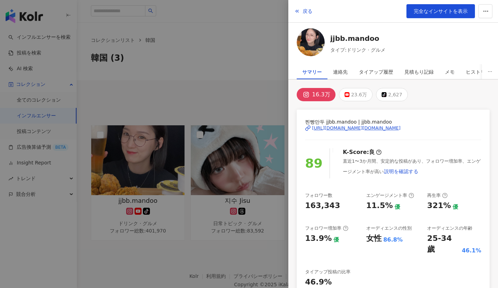
click at [204, 110] on div at bounding box center [249, 144] width 498 height 288
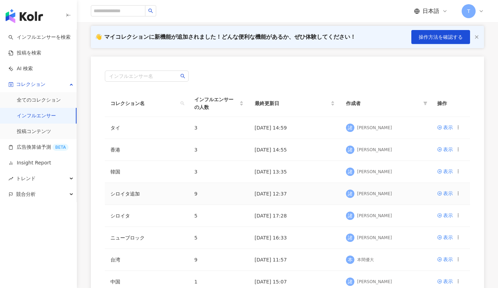
scroll to position [48, 0]
click at [441, 151] on icon at bounding box center [439, 149] width 5 height 5
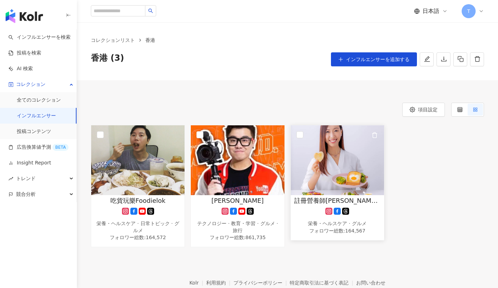
click at [341, 169] on img at bounding box center [337, 160] width 93 height 70
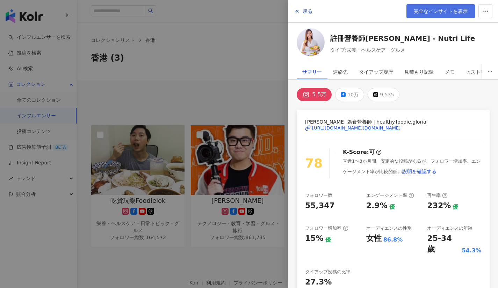
click at [426, 9] on span "完全なインサイトを表示" at bounding box center [441, 11] width 54 height 6
click at [174, 58] on div at bounding box center [249, 144] width 498 height 288
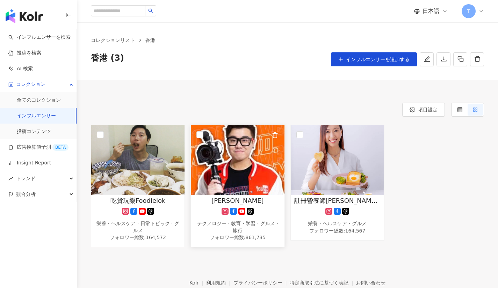
click at [228, 153] on img at bounding box center [237, 160] width 93 height 70
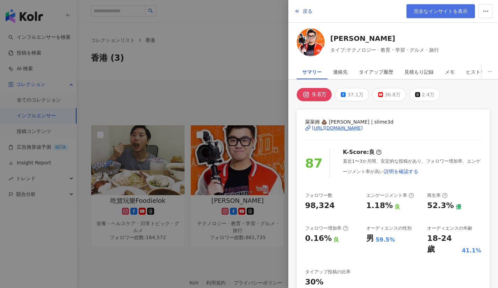
click at [418, 14] on span "完全なインサイトを表示" at bounding box center [441, 11] width 54 height 6
click at [165, 82] on div at bounding box center [249, 144] width 498 height 288
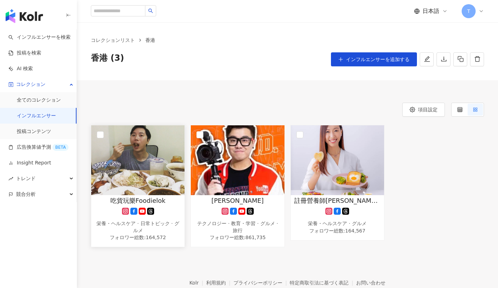
click at [152, 153] on img at bounding box center [137, 160] width 93 height 70
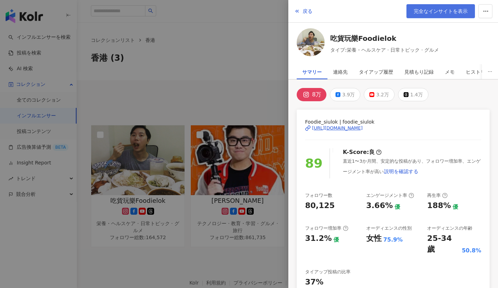
click at [432, 12] on span "完全なインサイトを表示" at bounding box center [441, 11] width 54 height 6
click at [157, 100] on div at bounding box center [249, 144] width 498 height 288
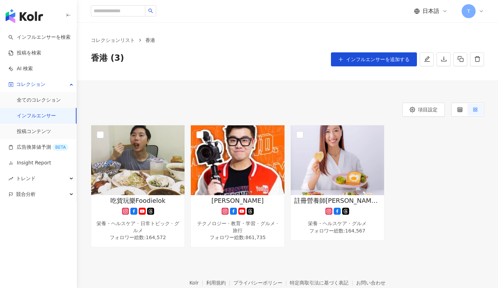
click at [19, 117] on link "インフルエンサー" at bounding box center [36, 115] width 39 height 7
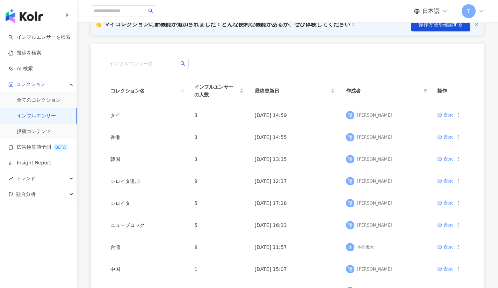
scroll to position [61, 0]
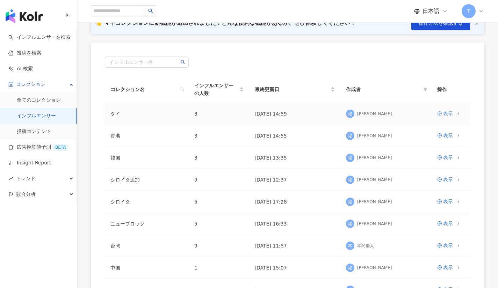
click at [445, 112] on div "表示" at bounding box center [448, 114] width 10 height 8
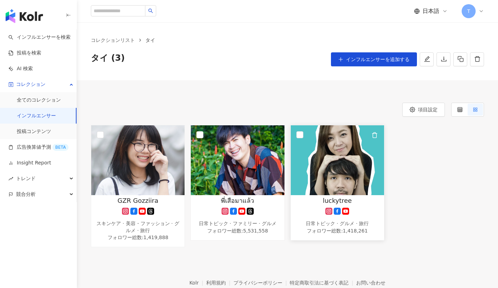
click at [342, 170] on img at bounding box center [337, 160] width 93 height 70
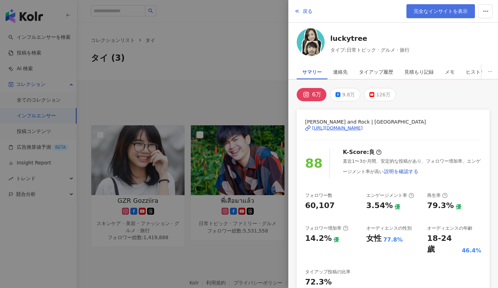
click at [451, 8] on span "完全なインサイトを表示" at bounding box center [441, 11] width 54 height 6
click at [124, 38] on div at bounding box center [249, 144] width 498 height 288
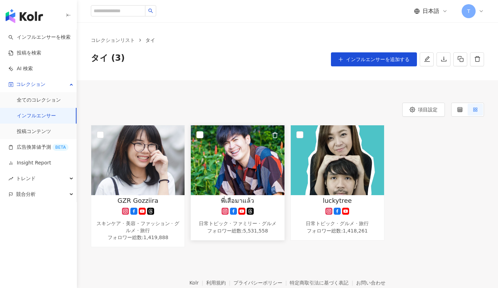
click at [236, 161] on img at bounding box center [237, 160] width 93 height 70
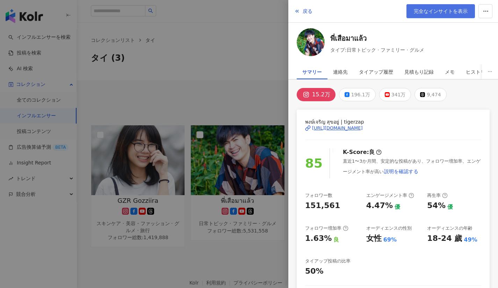
click at [425, 10] on span "完全なインサイトを表示" at bounding box center [441, 11] width 54 height 6
click at [137, 60] on div at bounding box center [249, 144] width 498 height 288
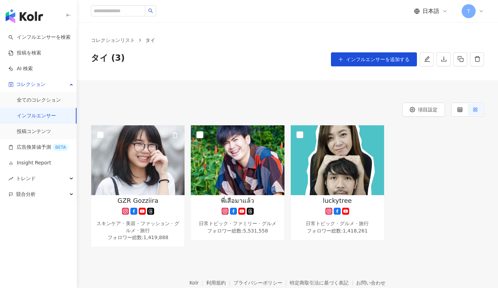
click at [143, 160] on img at bounding box center [137, 160] width 93 height 70
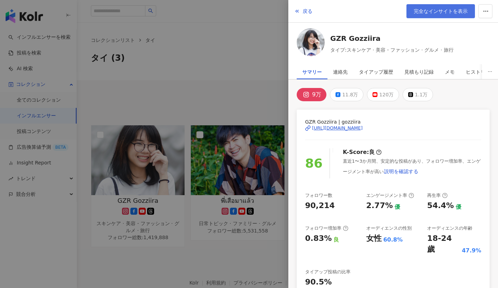
click at [426, 13] on span "完全なインサイトを表示" at bounding box center [441, 11] width 54 height 6
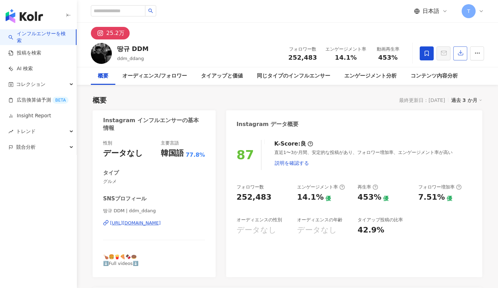
click at [462, 54] on icon "button" at bounding box center [460, 53] width 6 height 6
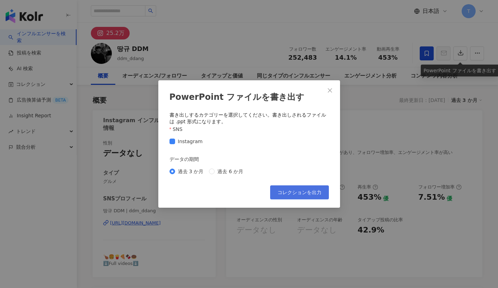
click at [315, 191] on span "コレクションを出力" at bounding box center [299, 193] width 44 height 6
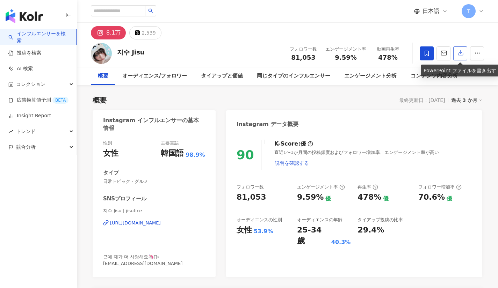
click at [460, 51] on icon "button" at bounding box center [460, 53] width 6 height 6
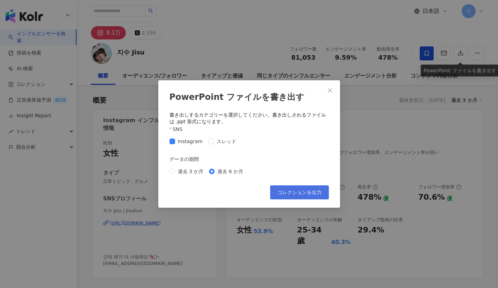
click at [301, 195] on span "コレクションを出力" at bounding box center [299, 193] width 44 height 6
click at [310, 192] on span "コレクションを出力" at bounding box center [299, 193] width 44 height 6
click at [327, 91] on icon "close" at bounding box center [330, 91] width 6 height 6
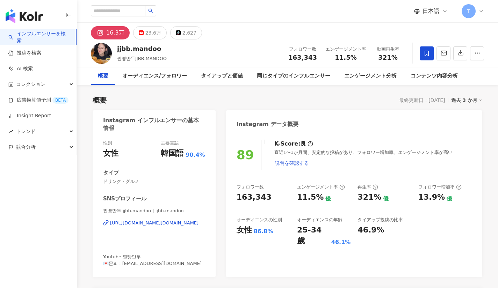
click at [427, 7] on span "日本語" at bounding box center [430, 11] width 17 height 8
click at [388, 19] on div "日本語 T" at bounding box center [287, 11] width 393 height 22
click at [457, 53] on icon "button" at bounding box center [460, 53] width 6 height 6
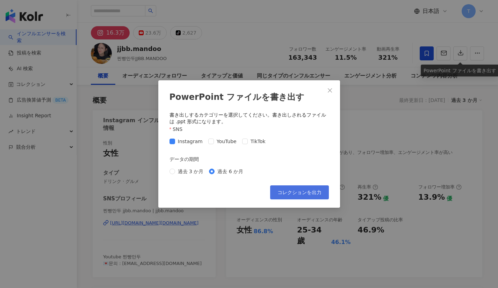
click at [280, 190] on span "コレクションを出力" at bounding box center [299, 193] width 44 height 6
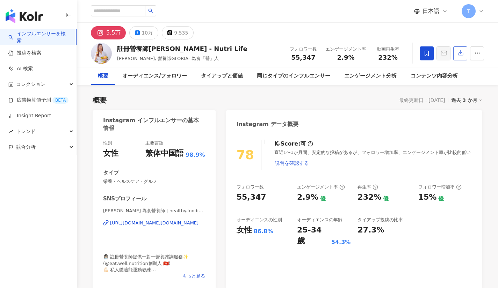
click at [457, 55] on icon "button" at bounding box center [460, 53] width 6 height 6
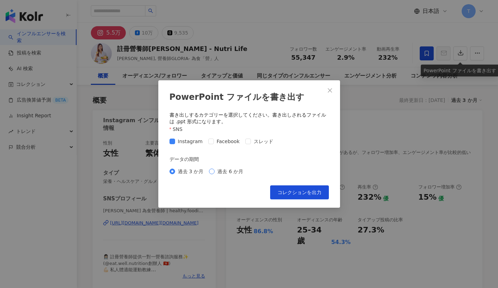
click at [214, 175] on span "過去 6 か月" at bounding box center [229, 172] width 31 height 8
click at [281, 192] on span "コレクションを出力" at bounding box center [299, 193] width 44 height 6
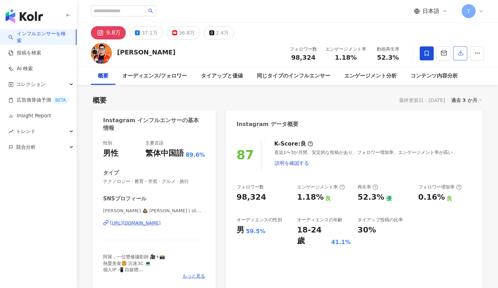
click at [458, 54] on icon "button" at bounding box center [460, 53] width 5 height 5
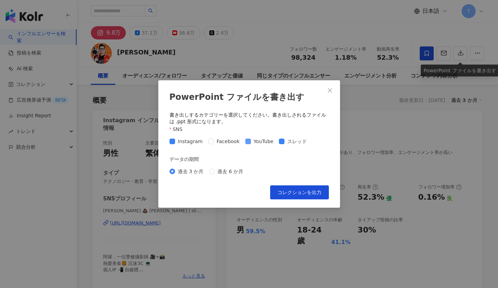
click at [246, 144] on span at bounding box center [248, 142] width 6 height 6
click at [290, 191] on span "コレクションを出力" at bounding box center [299, 193] width 44 height 6
click at [328, 94] on button "Close" at bounding box center [330, 90] width 14 height 14
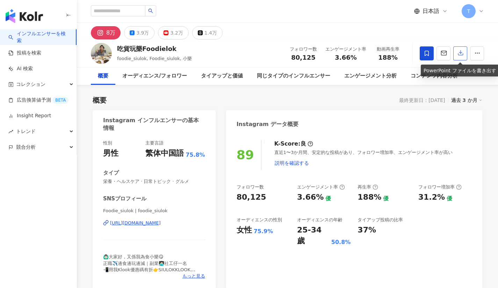
click at [457, 53] on icon "button" at bounding box center [460, 53] width 6 height 6
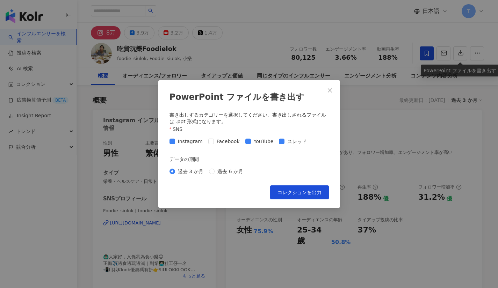
click at [247, 144] on span at bounding box center [248, 142] width 6 height 6
click at [212, 175] on label "過去 6 か月" at bounding box center [227, 172] width 37 height 8
click at [283, 195] on span "コレクションを出力" at bounding box center [299, 193] width 44 height 6
click at [330, 93] on icon "close" at bounding box center [330, 91] width 6 height 6
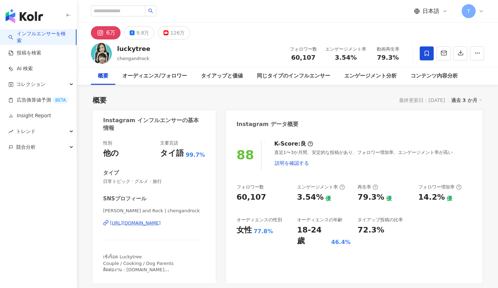
click at [470, 42] on div "luckytree chengandrock フォロワー数 60,107 エンゲージメント率 3.54% 動画再生率 79.3%" at bounding box center [287, 53] width 421 height 28
click at [462, 53] on icon "button" at bounding box center [460, 53] width 6 height 6
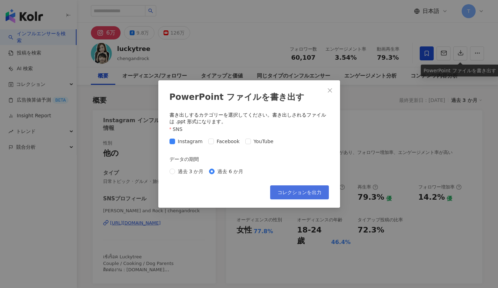
click at [289, 192] on span "コレクションを出力" at bounding box center [299, 193] width 44 height 6
click at [328, 83] on button "Close" at bounding box center [330, 90] width 14 height 14
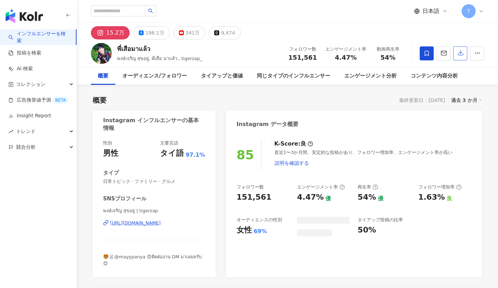
click at [460, 52] on icon "button" at bounding box center [460, 53] width 6 height 6
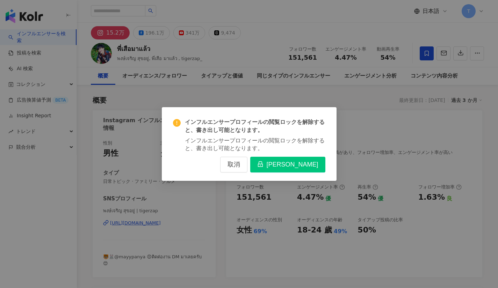
click at [266, 169] on span "[PERSON_NAME]" at bounding box center [292, 165] width 52 height 8
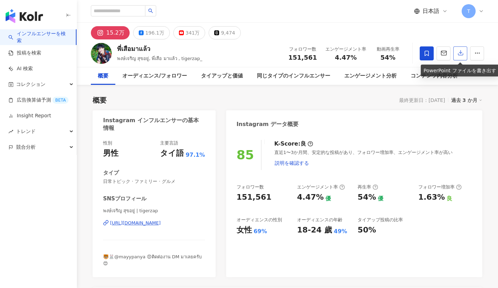
click at [462, 54] on icon "button" at bounding box center [460, 53] width 6 height 6
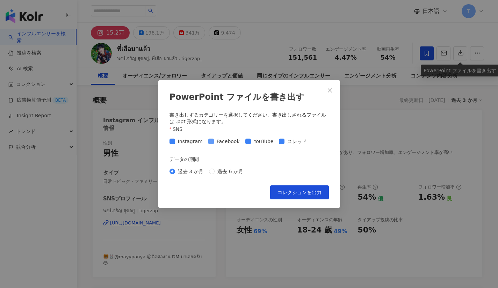
click at [211, 142] on span at bounding box center [211, 142] width 6 height 6
click at [240, 141] on div "Instagram Facebook YouTube スレッド" at bounding box center [239, 142] width 140 height 8
click at [209, 174] on label "過去 6 か月" at bounding box center [227, 172] width 37 height 8
click at [281, 191] on span "コレクションを出力" at bounding box center [299, 193] width 44 height 6
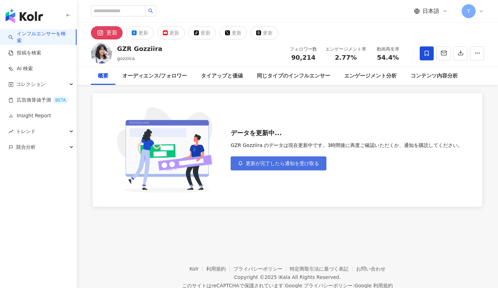
click at [289, 169] on button "更新が完了したら通知を受け取る" at bounding box center [279, 164] width 96 height 14
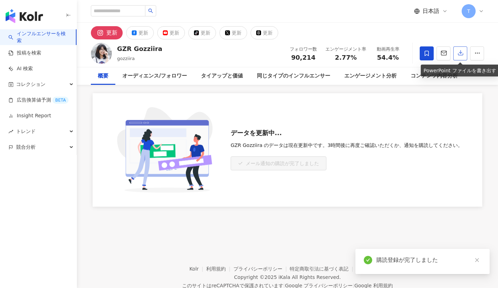
click at [459, 51] on icon "button" at bounding box center [460, 53] width 6 height 6
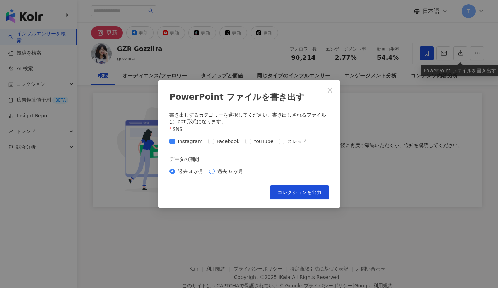
click at [214, 173] on span "過去 6 か月" at bounding box center [229, 172] width 31 height 8
click at [287, 188] on button "コレクションを出力" at bounding box center [299, 192] width 59 height 14
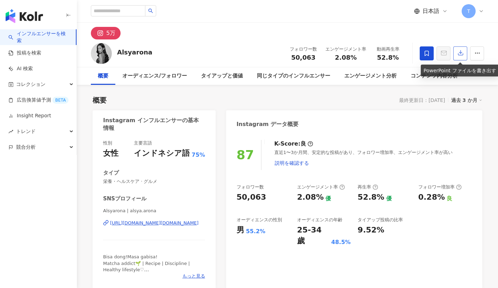
click at [463, 50] on button "button" at bounding box center [460, 53] width 14 height 14
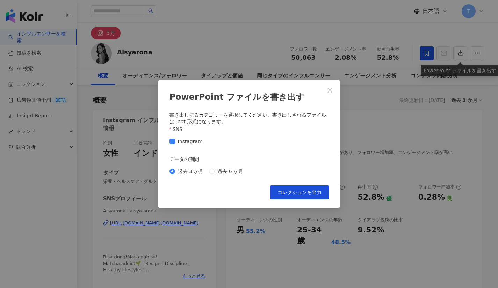
click at [208, 172] on div "過去 3 か月 過去 6 か月" at bounding box center [209, 172] width 80 height 8
click at [284, 195] on span "コレクションを出力" at bounding box center [299, 193] width 44 height 6
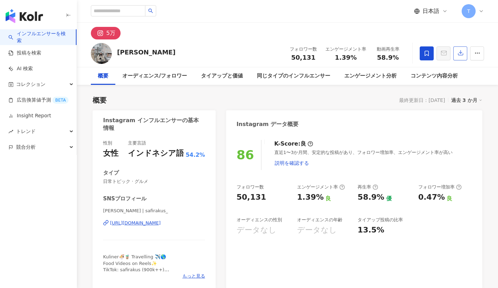
click at [464, 57] on button "button" at bounding box center [460, 53] width 14 height 14
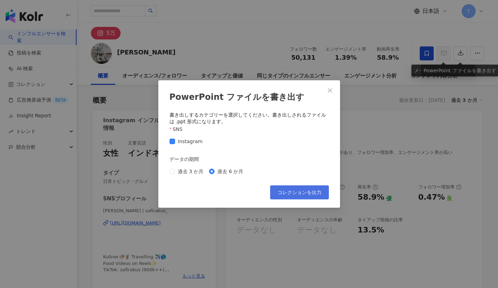
click at [288, 194] on span "コレクションを出力" at bounding box center [299, 193] width 44 height 6
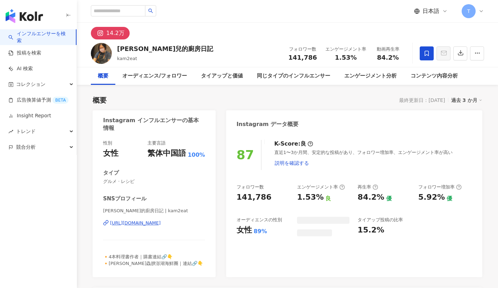
click at [475, 71] on div "概要 オーディエンス/フォロワー タイアップと価値 同じタイプのインフルエンサー エンゲージメント分析 コンテンツ内容分析" at bounding box center [287, 75] width 393 height 17
click at [459, 51] on icon "button" at bounding box center [460, 53] width 6 height 6
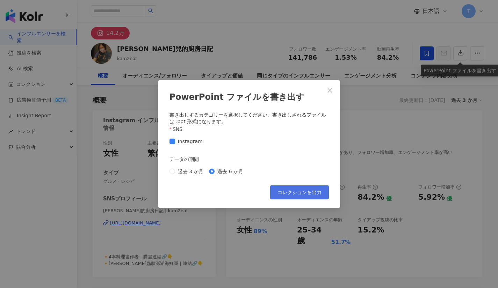
click at [287, 192] on span "コレクションを出力" at bounding box center [299, 193] width 44 height 6
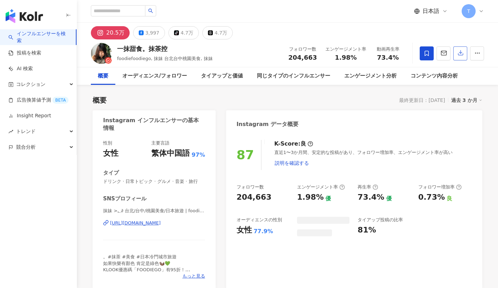
click at [460, 56] on icon "button" at bounding box center [460, 53] width 5 height 5
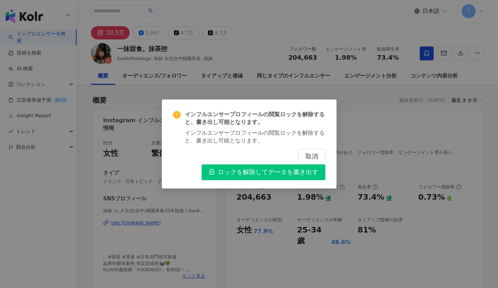
click at [245, 170] on span "ロックを解除してデータを書き出す" at bounding box center [268, 173] width 101 height 8
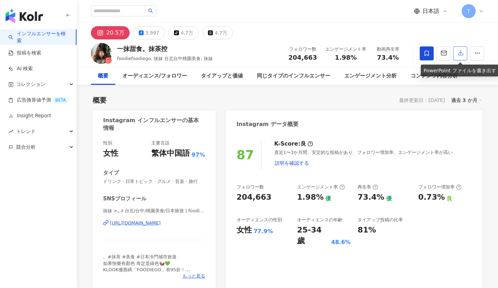
click at [461, 51] on icon "button" at bounding box center [460, 53] width 6 height 6
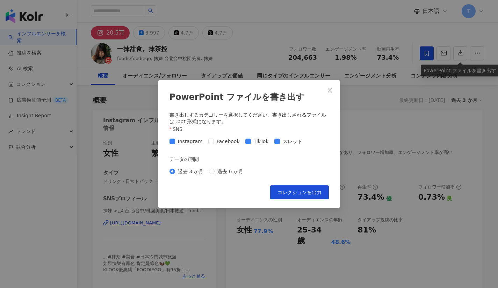
click at [249, 137] on div "Instagram Facebook TikTok スレッド" at bounding box center [248, 141] width 159 height 11
click at [251, 140] on span "TikTok" at bounding box center [261, 142] width 21 height 8
click at [214, 171] on span "過去 6 か月" at bounding box center [229, 172] width 31 height 8
click at [290, 194] on span "コレクションを出力" at bounding box center [299, 193] width 44 height 6
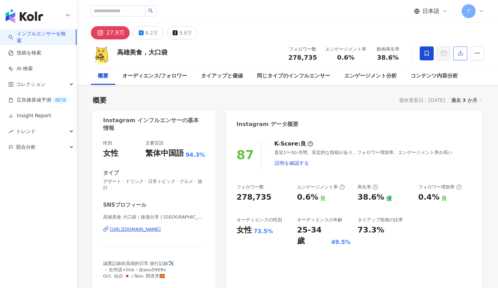
click at [463, 56] on icon "button" at bounding box center [460, 53] width 6 height 6
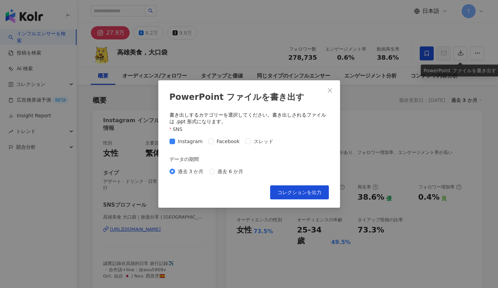
click at [213, 175] on div "過去 3 か月 過去 6 か月" at bounding box center [248, 171] width 159 height 11
click at [284, 192] on span "コレクションを出力" at bounding box center [299, 193] width 44 height 6
